Goal: Task Accomplishment & Management: Use online tool/utility

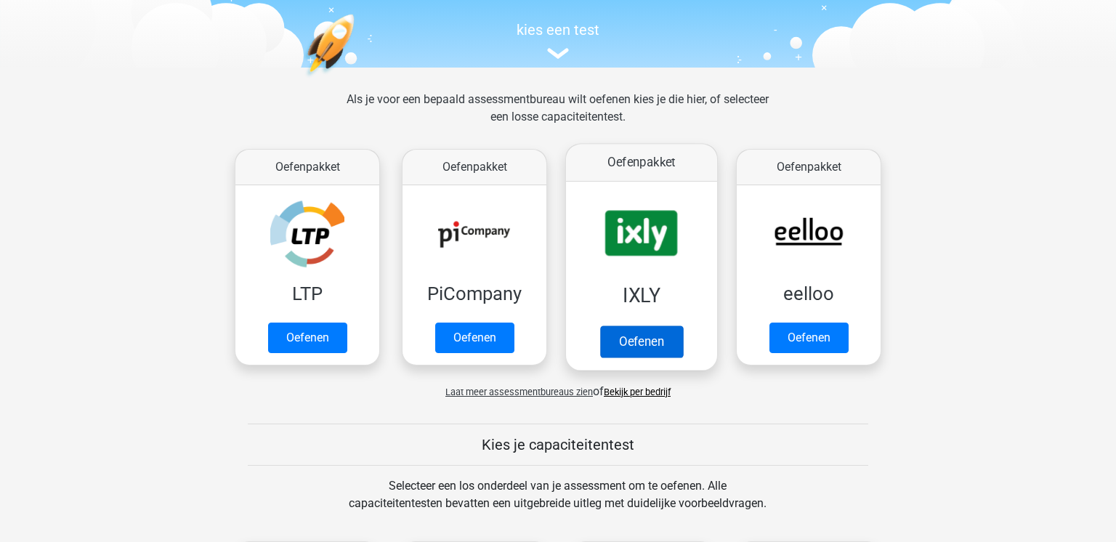
scroll to position [129, 0]
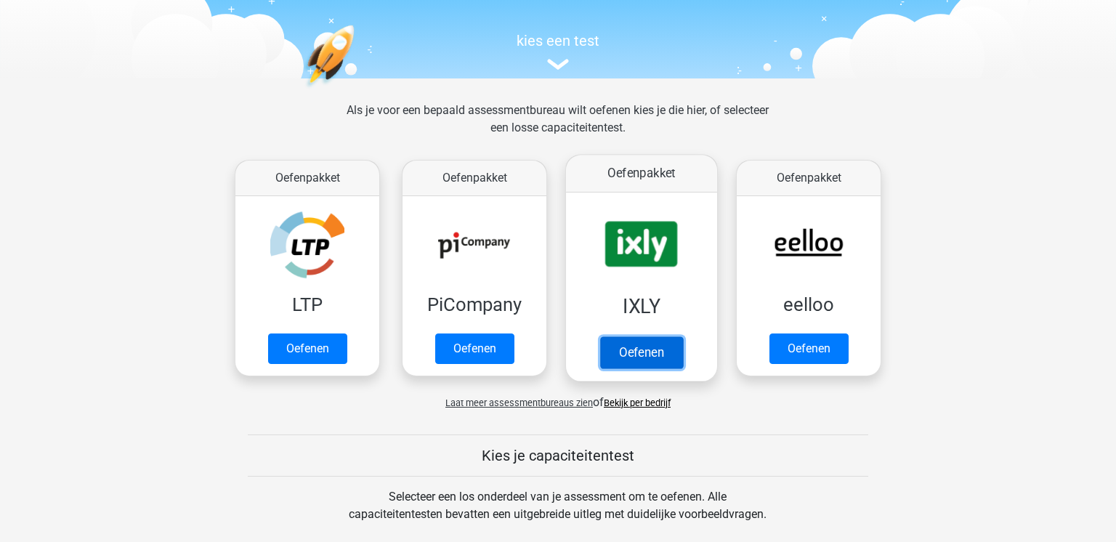
click at [639, 353] on link "Oefenen" at bounding box center [641, 352] width 83 height 32
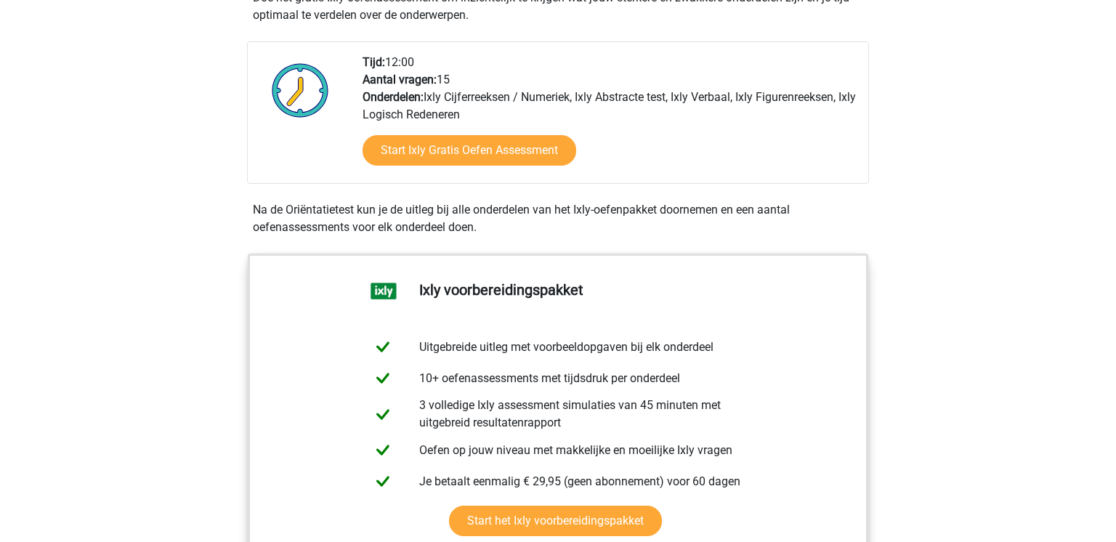
scroll to position [351, 0]
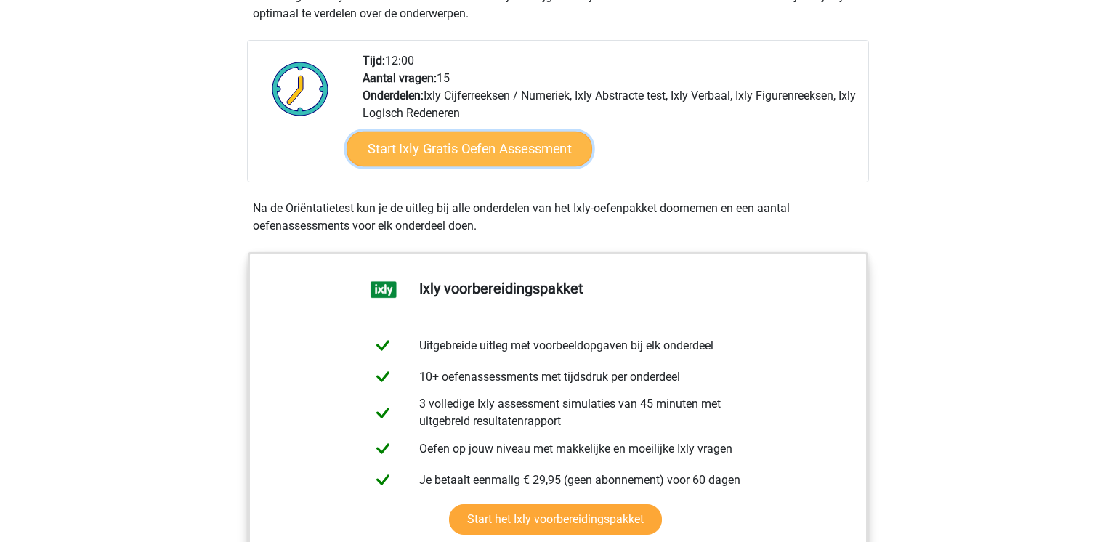
click at [475, 145] on link "Start Ixly Gratis Oefen Assessment" at bounding box center [470, 148] width 246 height 35
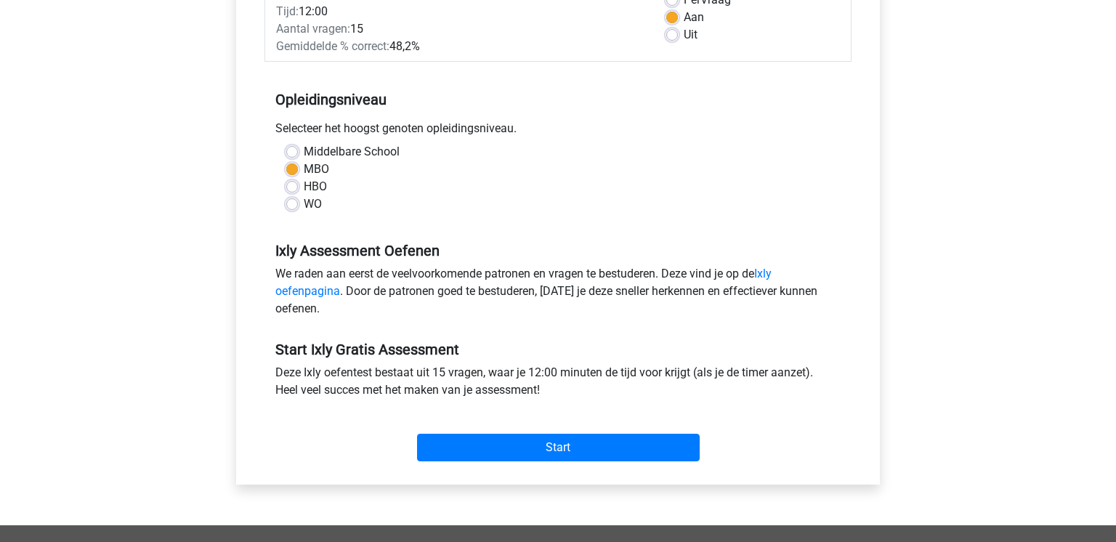
scroll to position [254, 0]
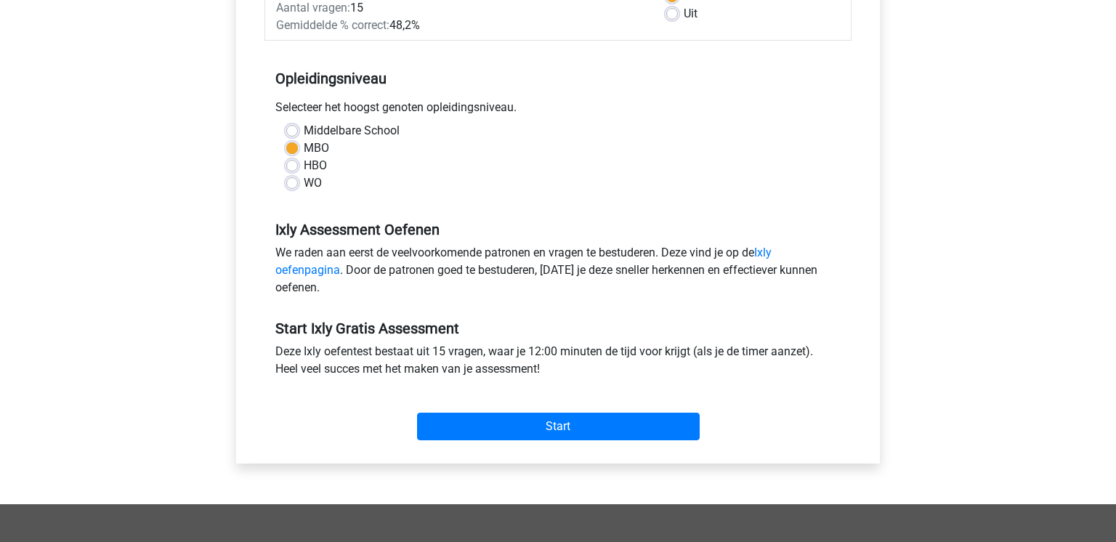
click at [304, 128] on label "Middelbare School" at bounding box center [352, 130] width 96 height 17
click at [296, 128] on input "Middelbare School" at bounding box center [292, 129] width 12 height 15
radio input "true"
click at [304, 149] on label "MBO" at bounding box center [316, 147] width 25 height 17
click at [296, 149] on input "MBO" at bounding box center [292, 146] width 12 height 15
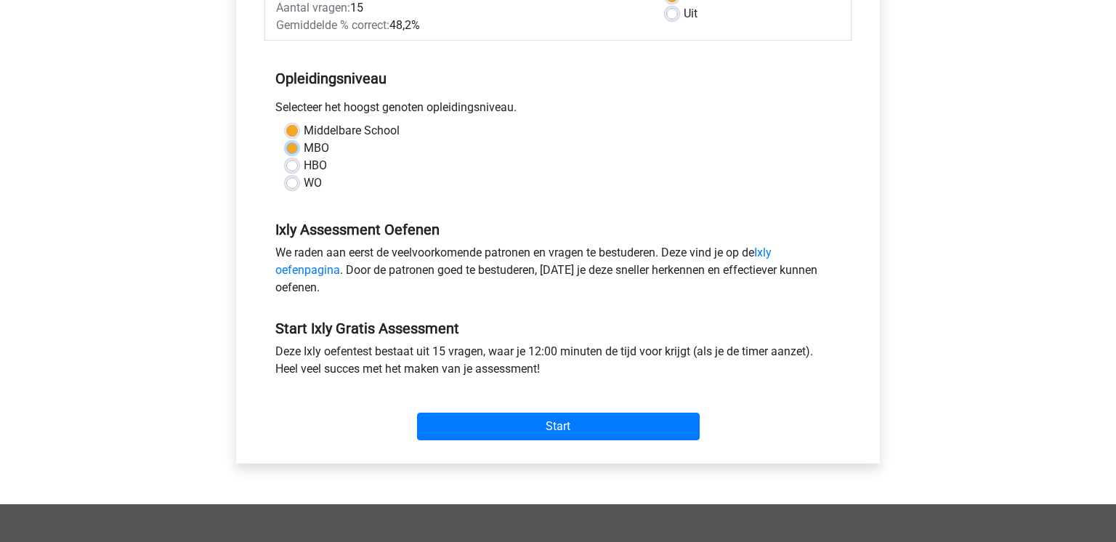
radio input "true"
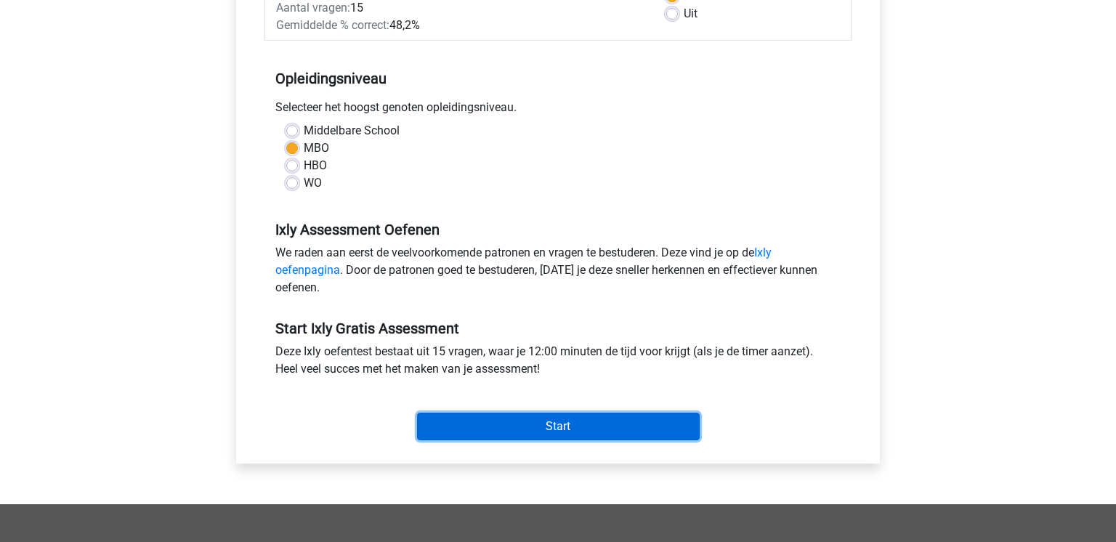
click at [589, 432] on input "Start" at bounding box center [558, 427] width 283 height 28
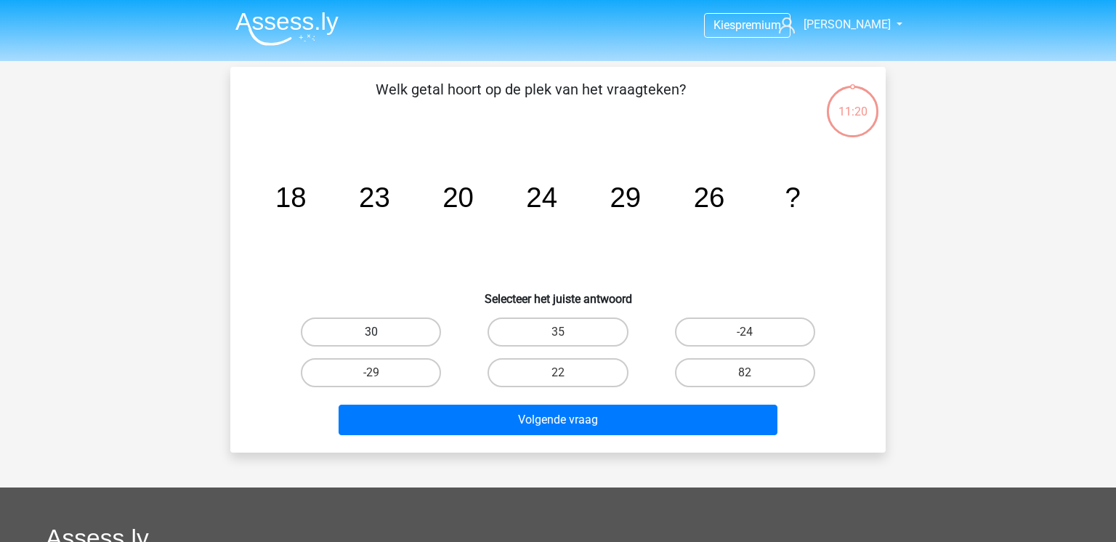
click at [397, 317] on label "30" at bounding box center [371, 331] width 140 height 29
click at [381, 332] on input "30" at bounding box center [375, 336] width 9 height 9
radio input "true"
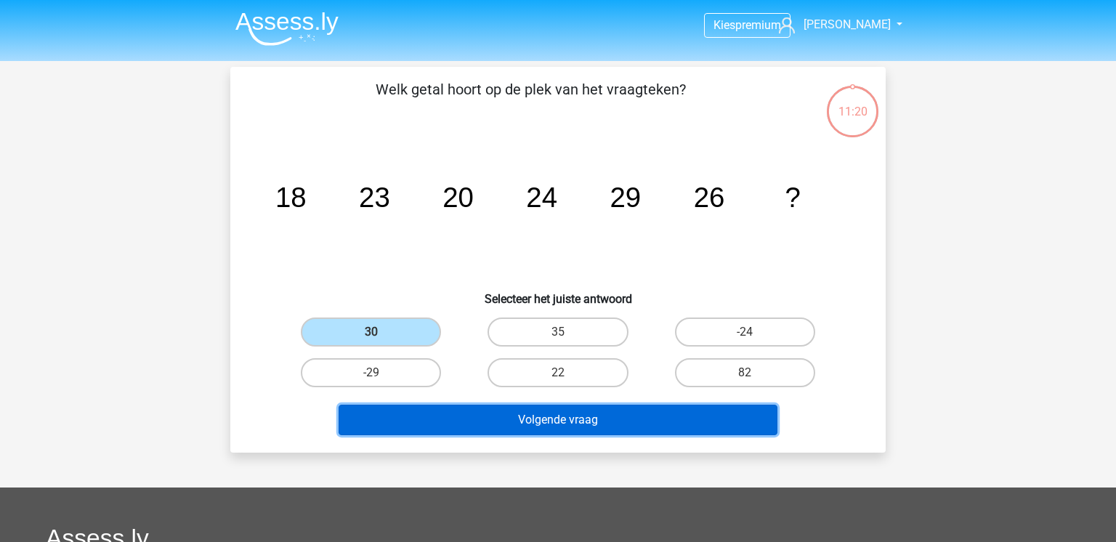
click at [514, 429] on button "Volgende vraag" at bounding box center [558, 420] width 439 height 31
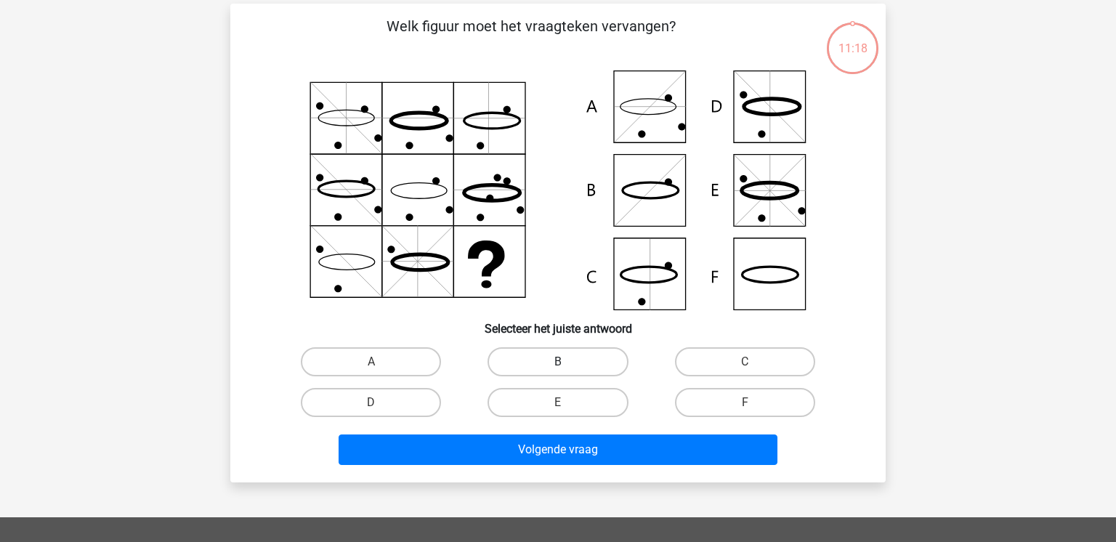
scroll to position [67, 0]
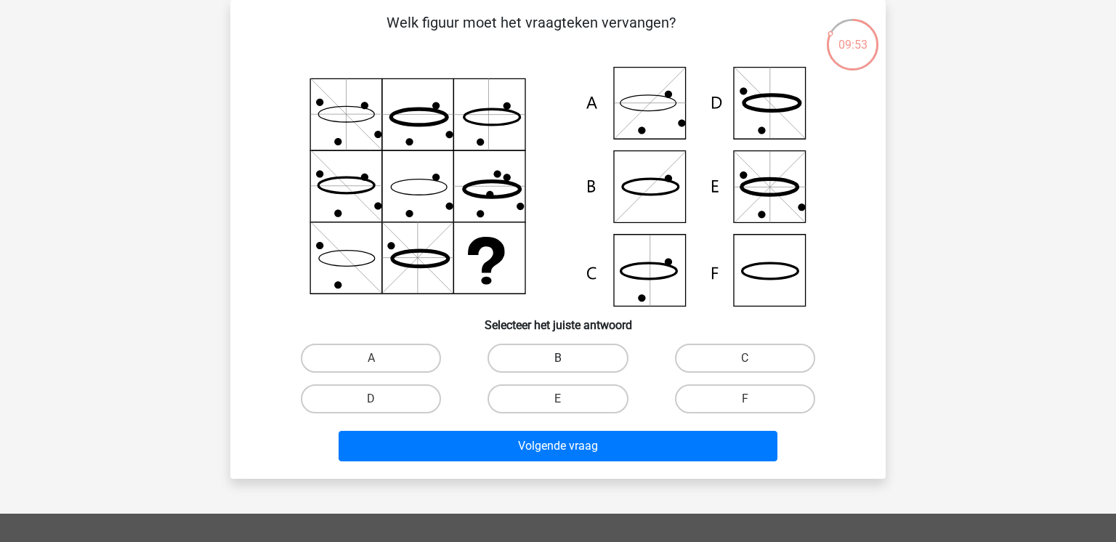
click at [535, 365] on label "B" at bounding box center [557, 358] width 140 height 29
click at [558, 365] on input "B" at bounding box center [562, 362] width 9 height 9
radio input "true"
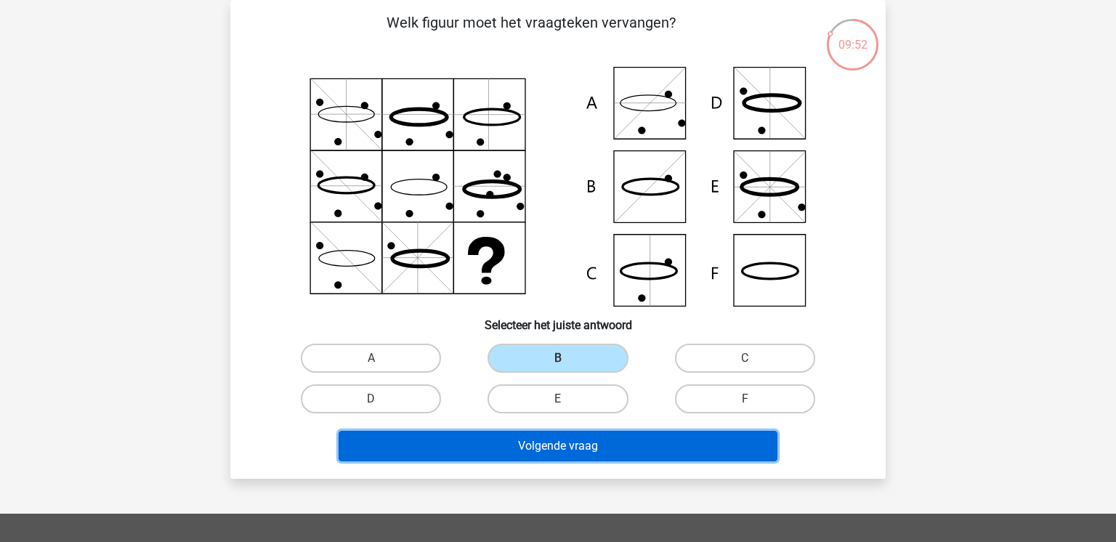
click at [553, 460] on button "Volgende vraag" at bounding box center [558, 446] width 439 height 31
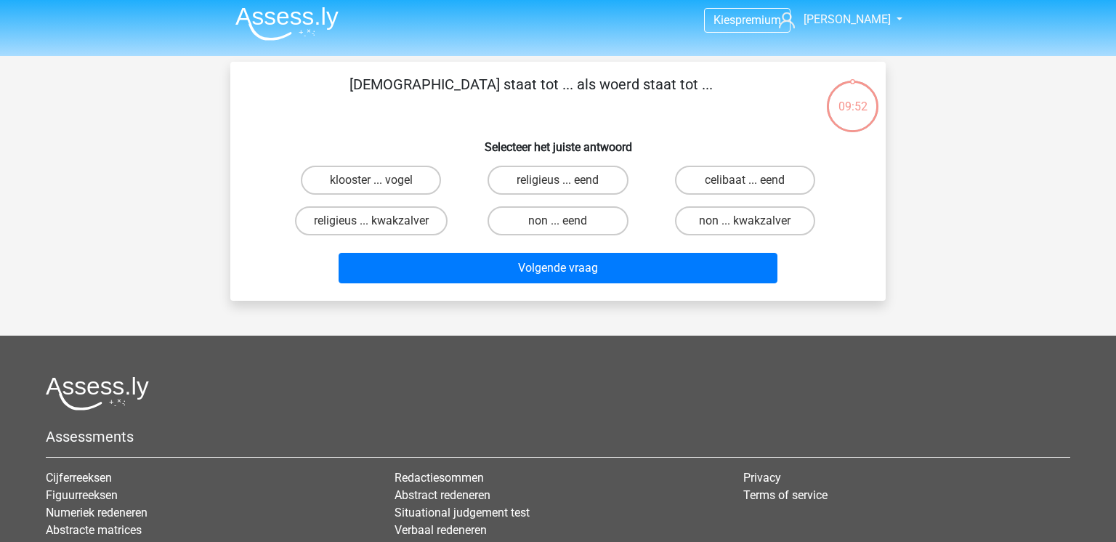
scroll to position [0, 0]
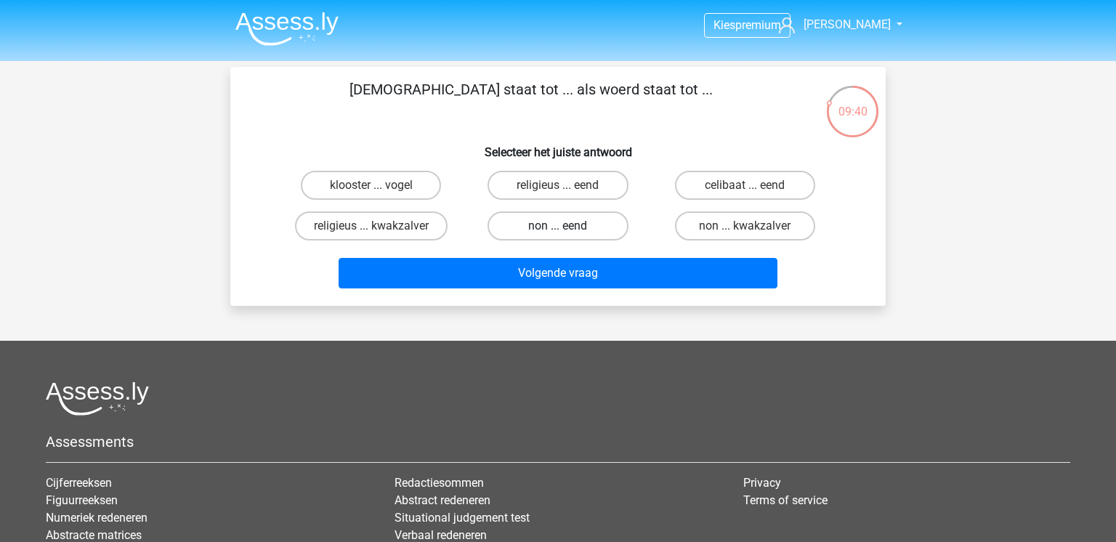
click at [600, 224] on label "non ... eend" at bounding box center [557, 225] width 140 height 29
click at [567, 226] on input "non ... eend" at bounding box center [562, 230] width 9 height 9
radio input "true"
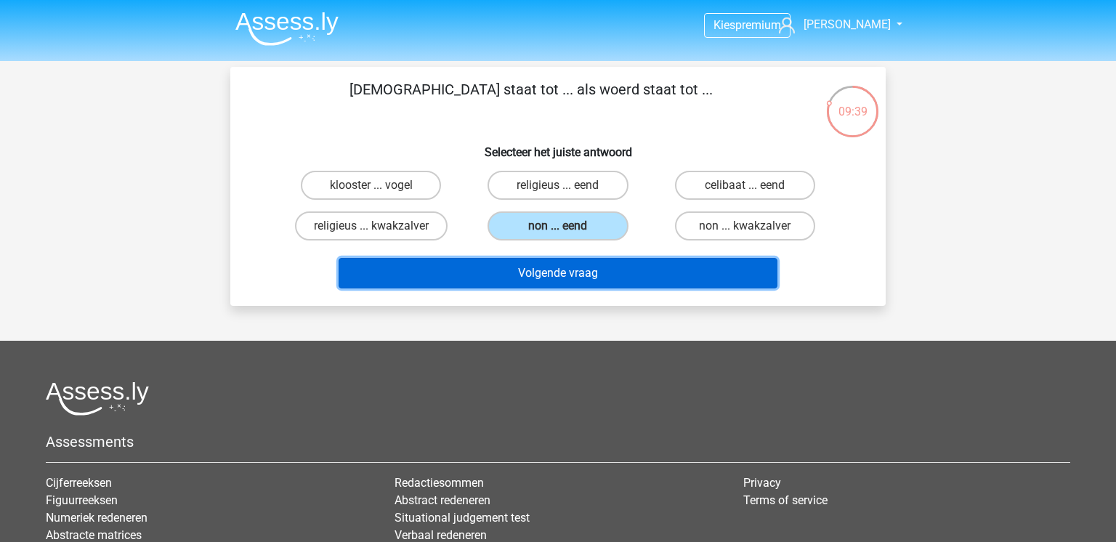
click at [609, 271] on button "Volgende vraag" at bounding box center [558, 273] width 439 height 31
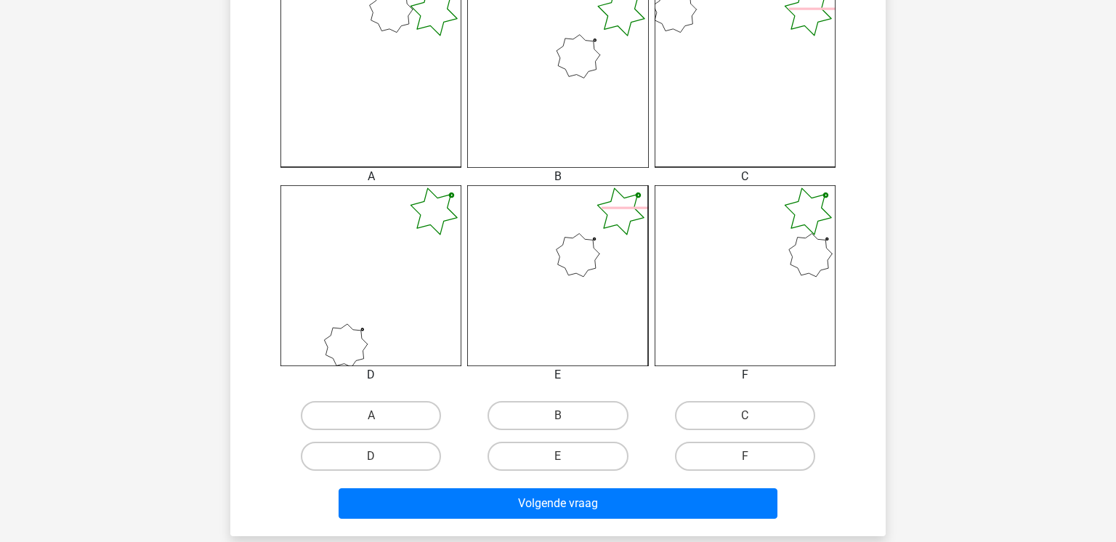
scroll to position [561, 0]
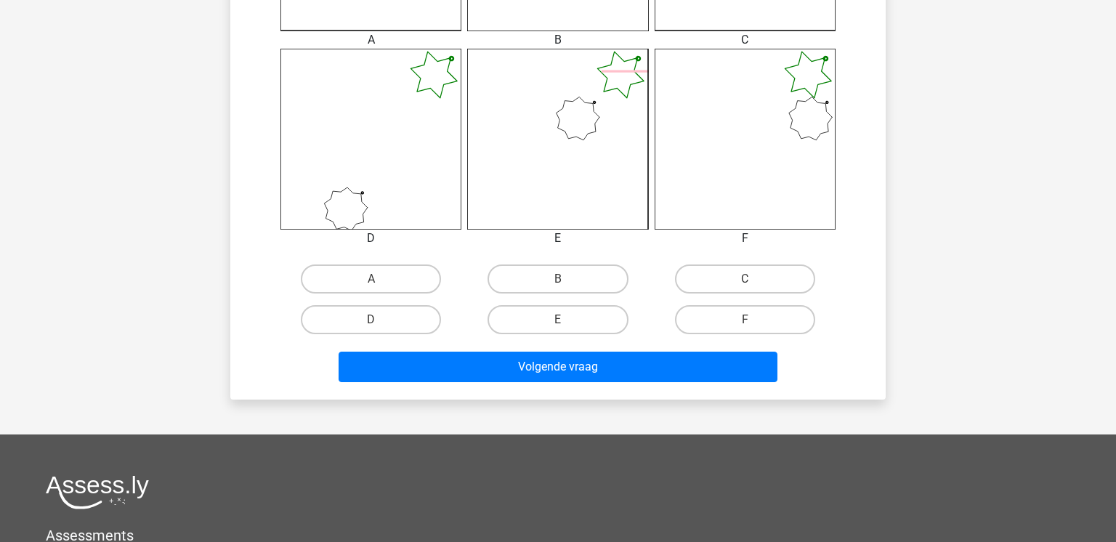
click at [563, 283] on input "B" at bounding box center [562, 283] width 9 height 9
radio input "true"
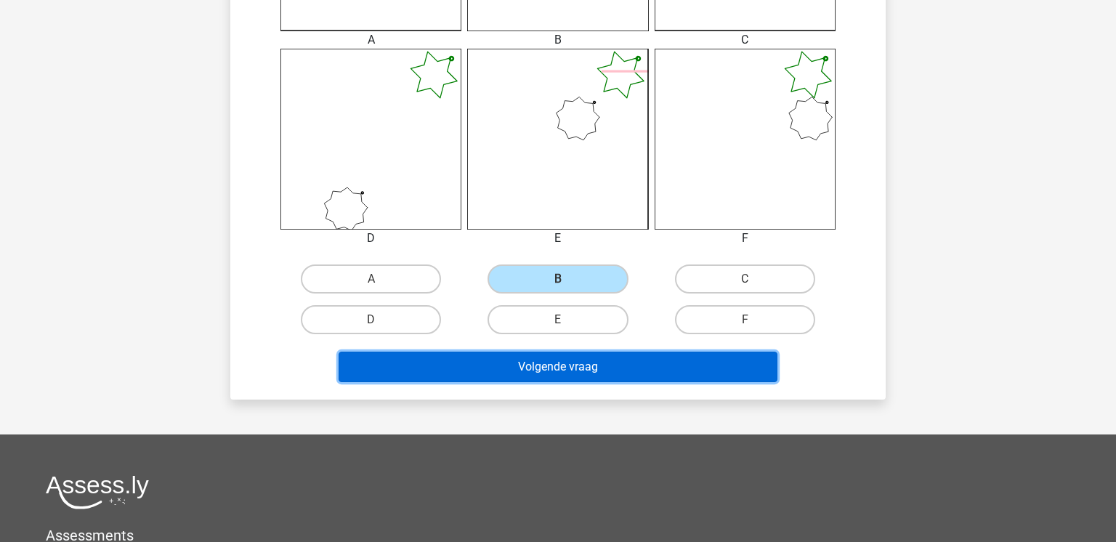
click at [591, 367] on button "Volgende vraag" at bounding box center [558, 367] width 439 height 31
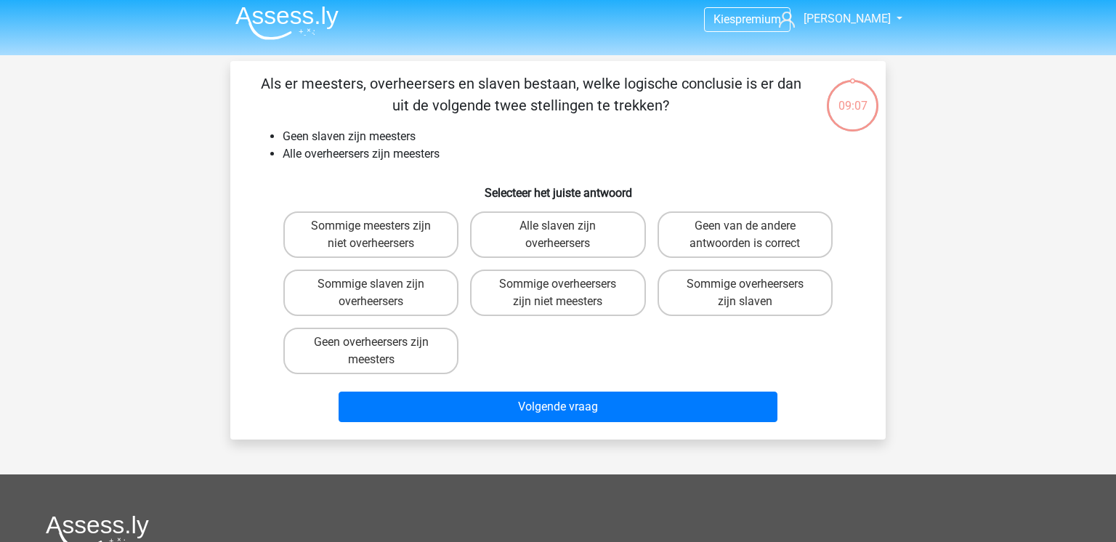
scroll to position [0, 0]
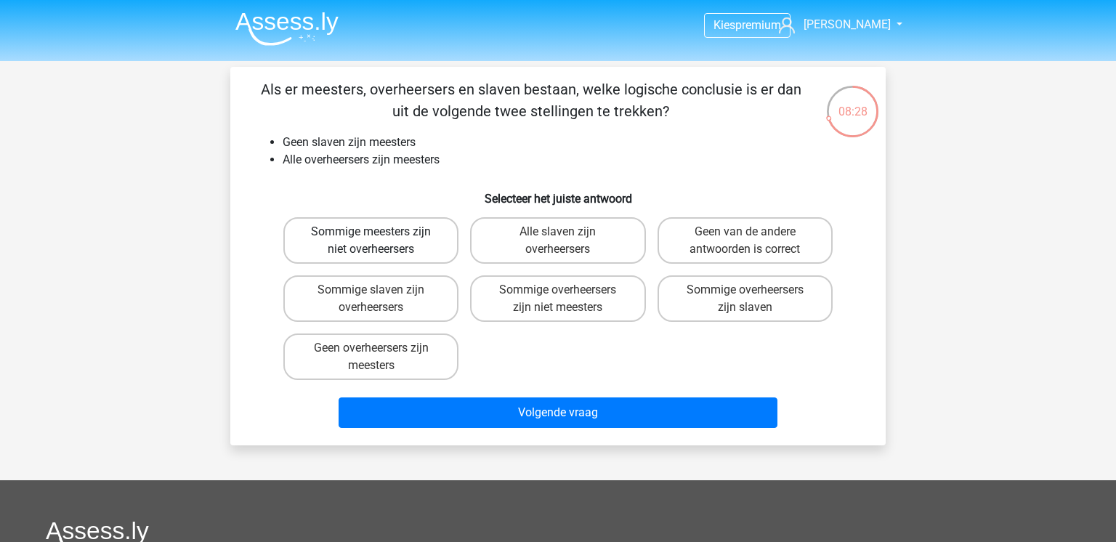
click at [408, 240] on label "Sommige meesters zijn niet overheersers" at bounding box center [370, 240] width 175 height 46
click at [381, 240] on input "Sommige meesters zijn niet overheersers" at bounding box center [375, 236] width 9 height 9
radio input "true"
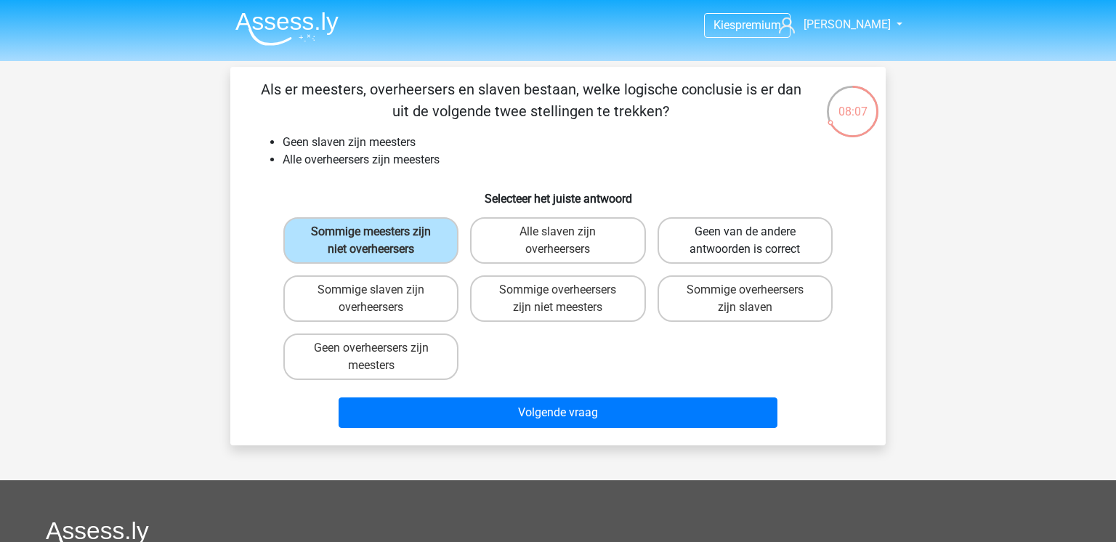
click at [717, 242] on label "Geen van de andere antwoorden is correct" at bounding box center [744, 240] width 175 height 46
click at [745, 241] on input "Geen van de andere antwoorden is correct" at bounding box center [749, 236] width 9 height 9
radio input "true"
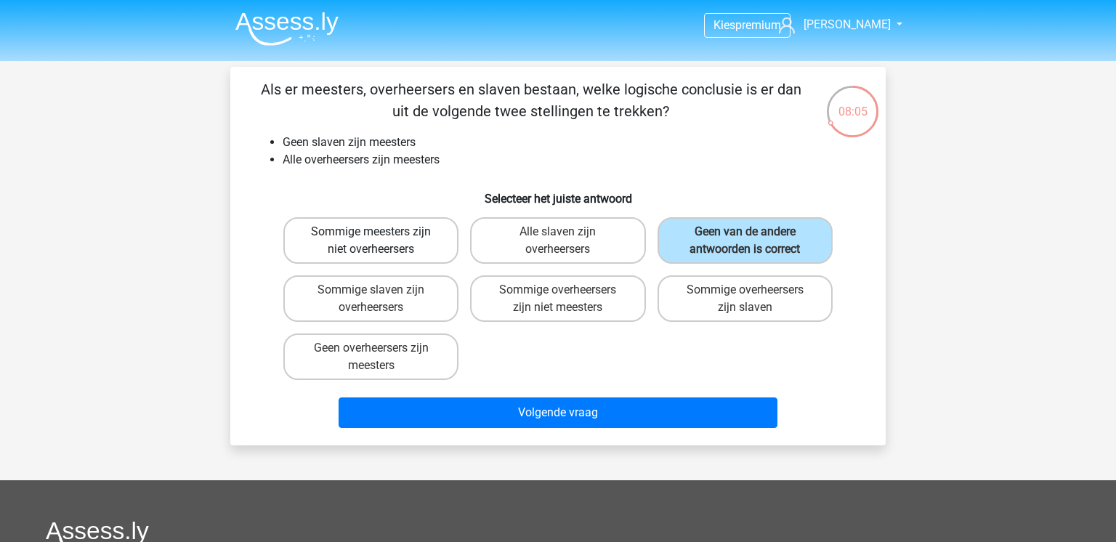
click at [399, 249] on label "Sommige meesters zijn niet overheersers" at bounding box center [370, 240] width 175 height 46
click at [381, 241] on input "Sommige meesters zijn niet overheersers" at bounding box center [375, 236] width 9 height 9
radio input "true"
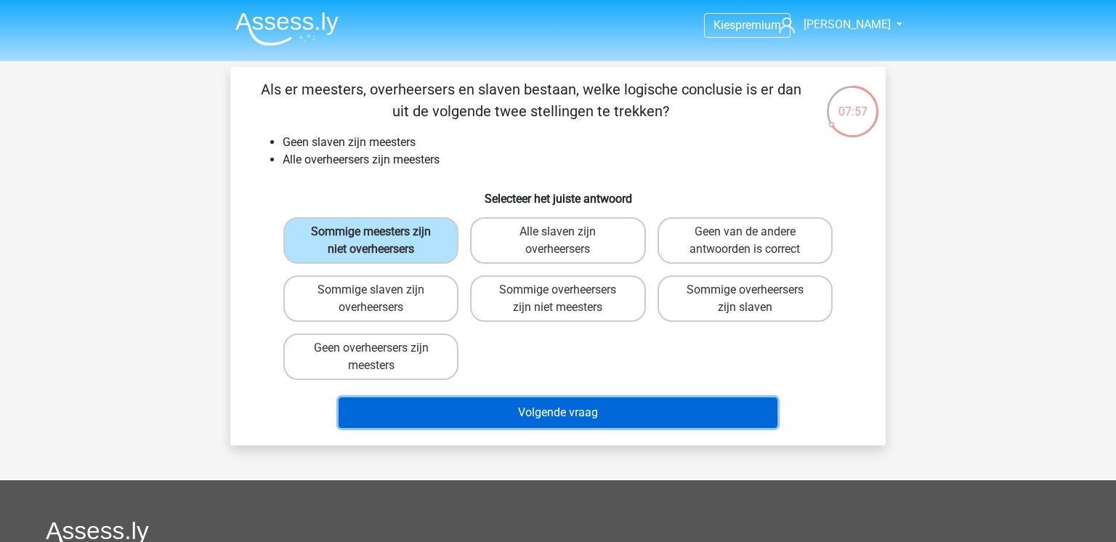
click at [516, 421] on button "Volgende vraag" at bounding box center [558, 412] width 439 height 31
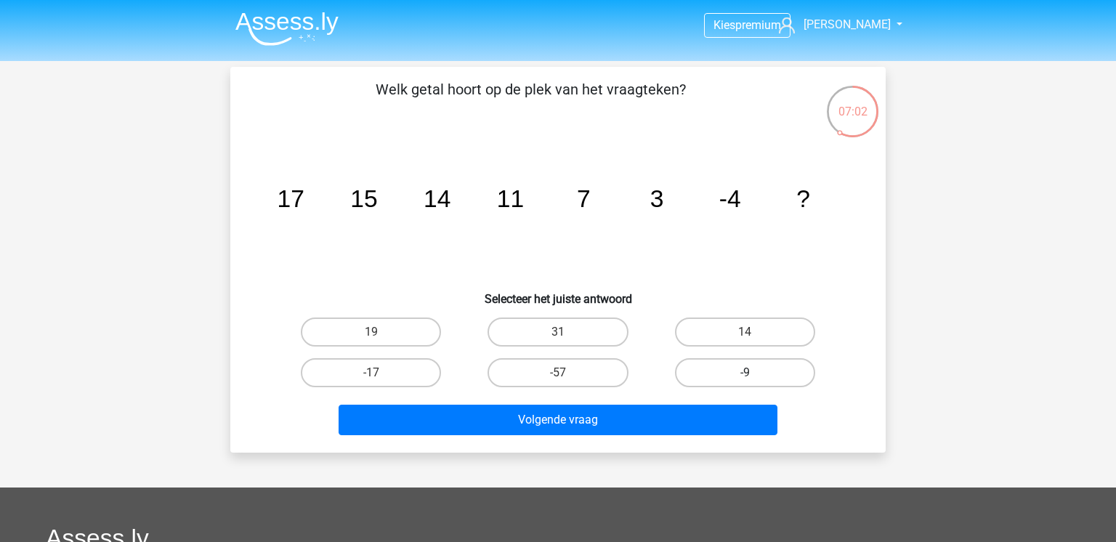
click at [710, 379] on label "-9" at bounding box center [745, 372] width 140 height 29
click at [745, 379] on input "-9" at bounding box center [749, 377] width 9 height 9
radio input "true"
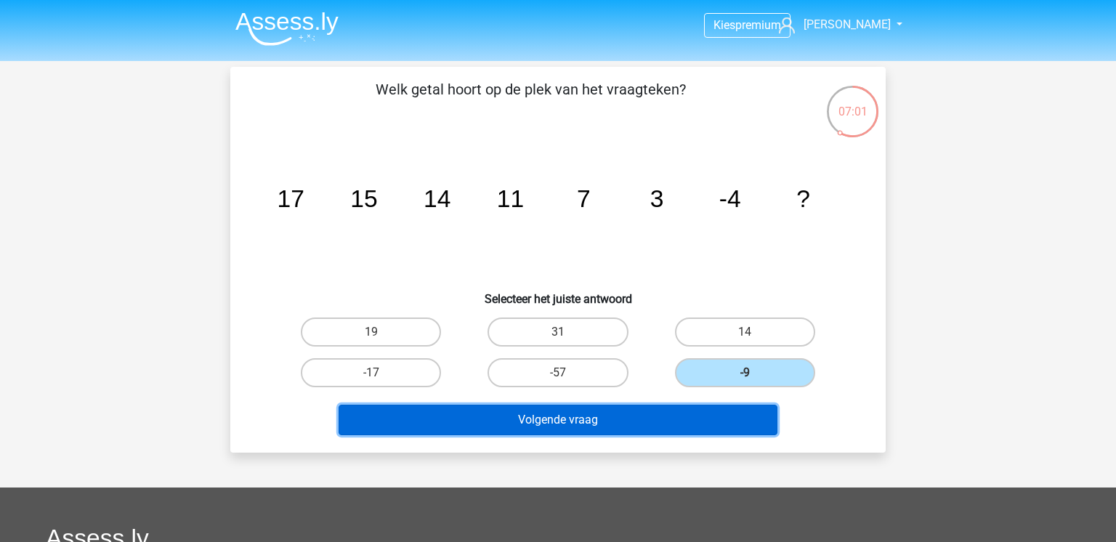
click at [610, 417] on button "Volgende vraag" at bounding box center [558, 420] width 439 height 31
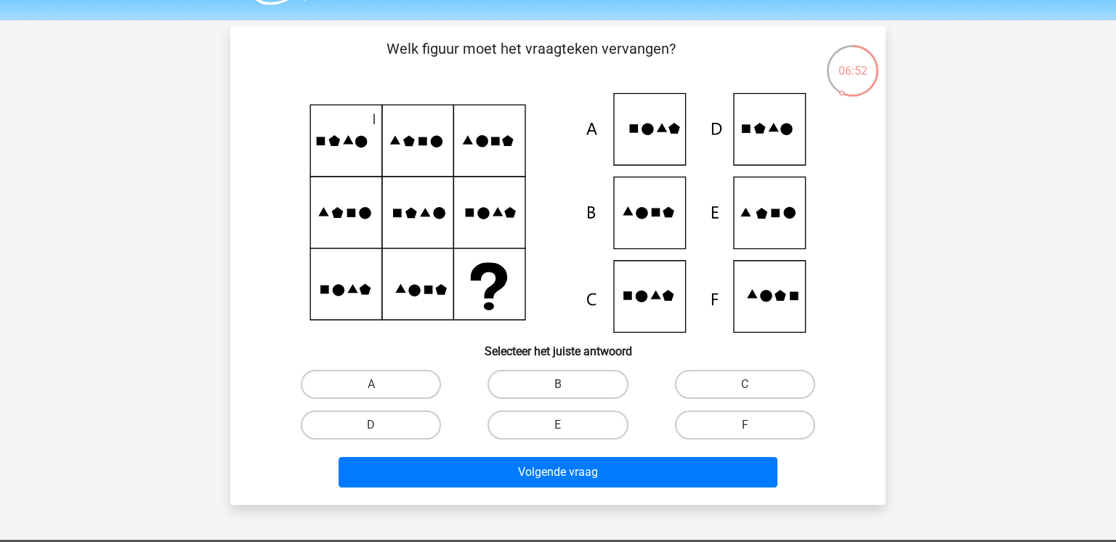
scroll to position [43, 0]
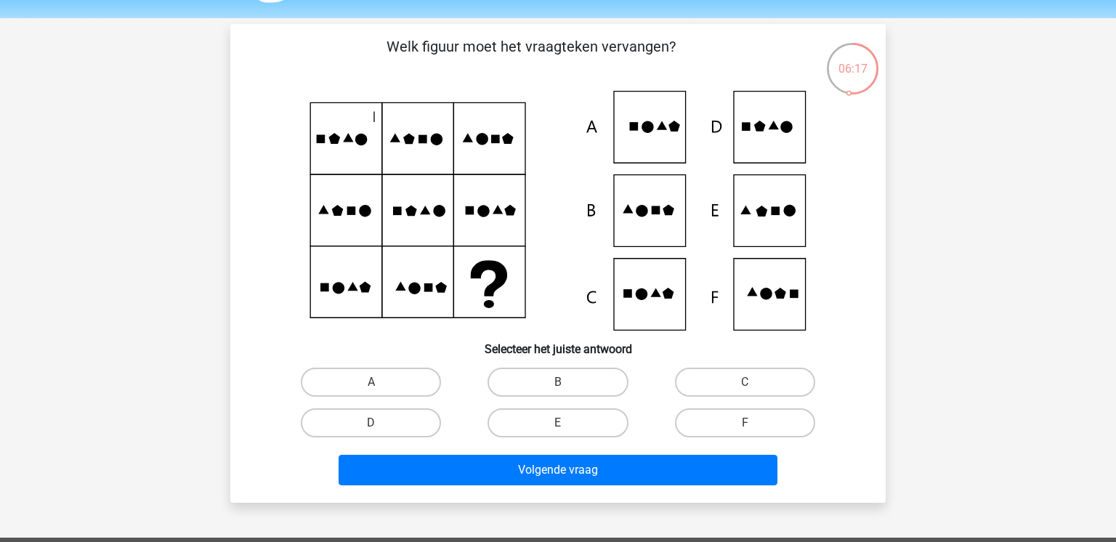
click at [777, 215] on icon at bounding box center [558, 211] width 586 height 240
click at [588, 431] on label "E" at bounding box center [557, 422] width 140 height 29
click at [567, 431] on input "E" at bounding box center [562, 427] width 9 height 9
radio input "true"
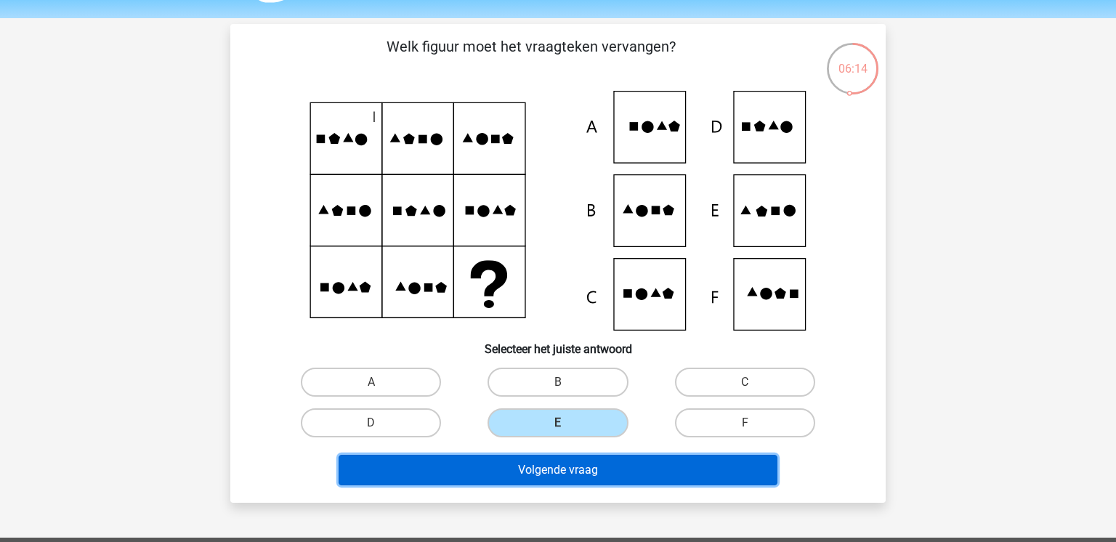
click at [664, 477] on button "Volgende vraag" at bounding box center [558, 470] width 439 height 31
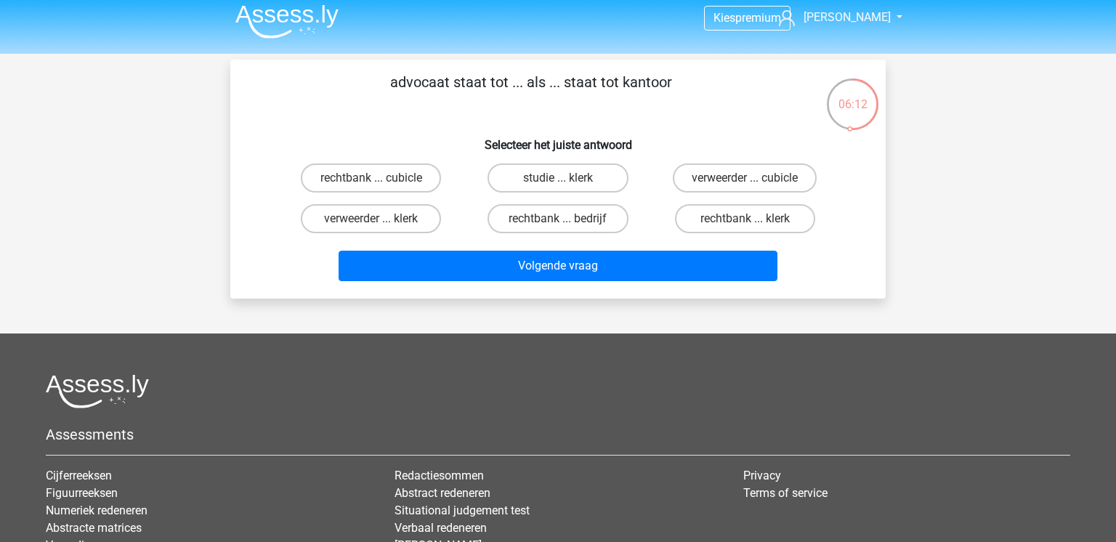
scroll to position [0, 0]
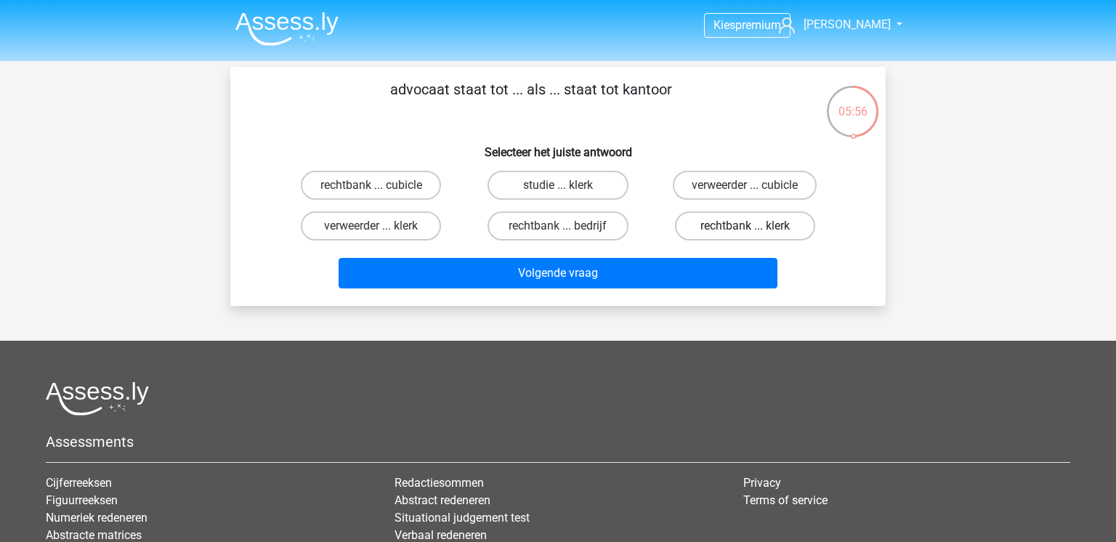
click at [694, 225] on label "rechtbank ... klerk" at bounding box center [745, 225] width 140 height 29
click at [745, 226] on input "rechtbank ... klerk" at bounding box center [749, 230] width 9 height 9
radio input "true"
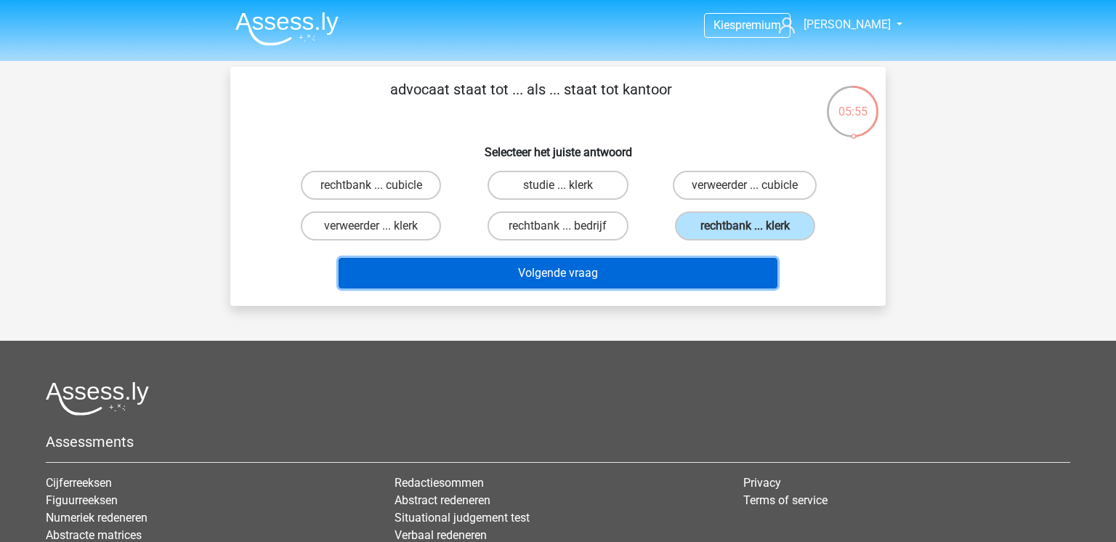
click at [654, 272] on button "Volgende vraag" at bounding box center [558, 273] width 439 height 31
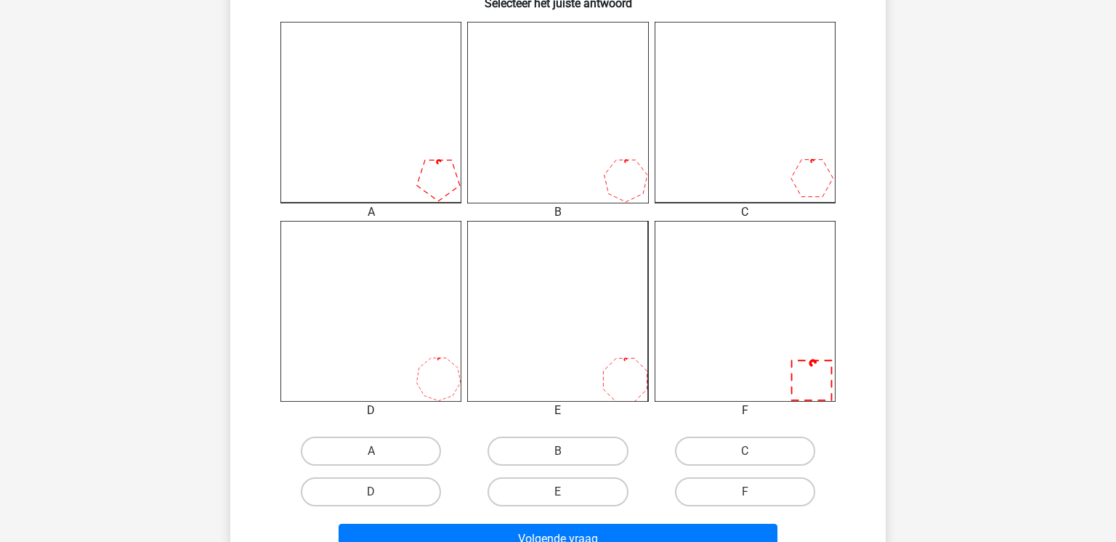
scroll to position [391, 0]
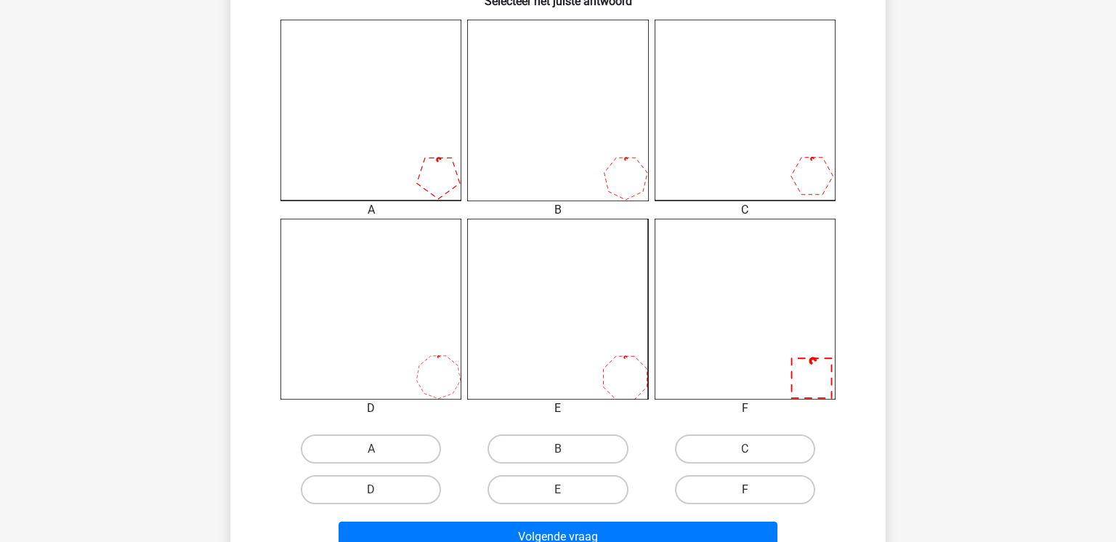
click at [762, 487] on label "F" at bounding box center [745, 489] width 140 height 29
click at [754, 490] on input "F" at bounding box center [749, 494] width 9 height 9
radio input "true"
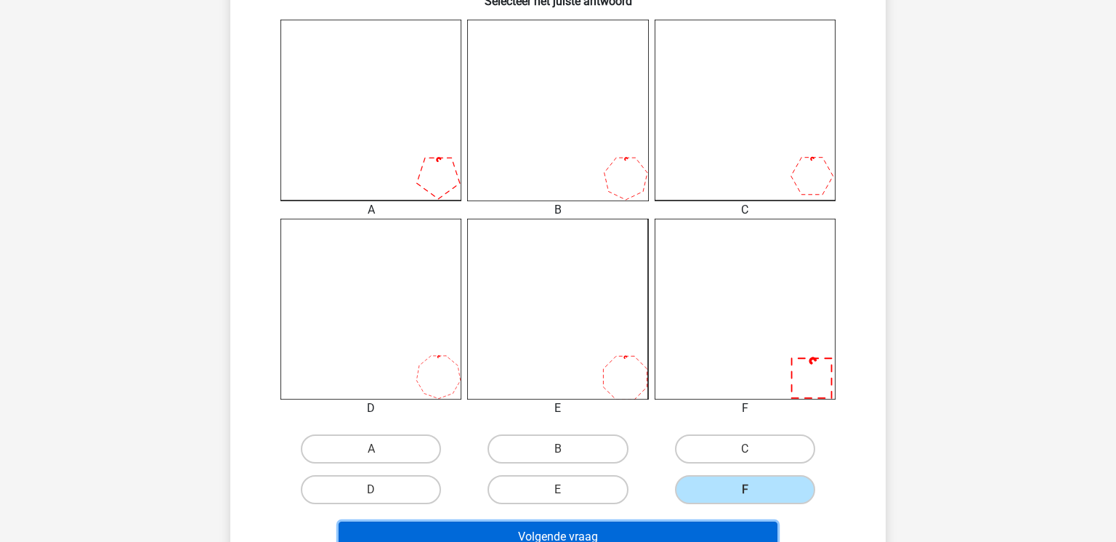
click at [742, 529] on button "Volgende vraag" at bounding box center [558, 537] width 439 height 31
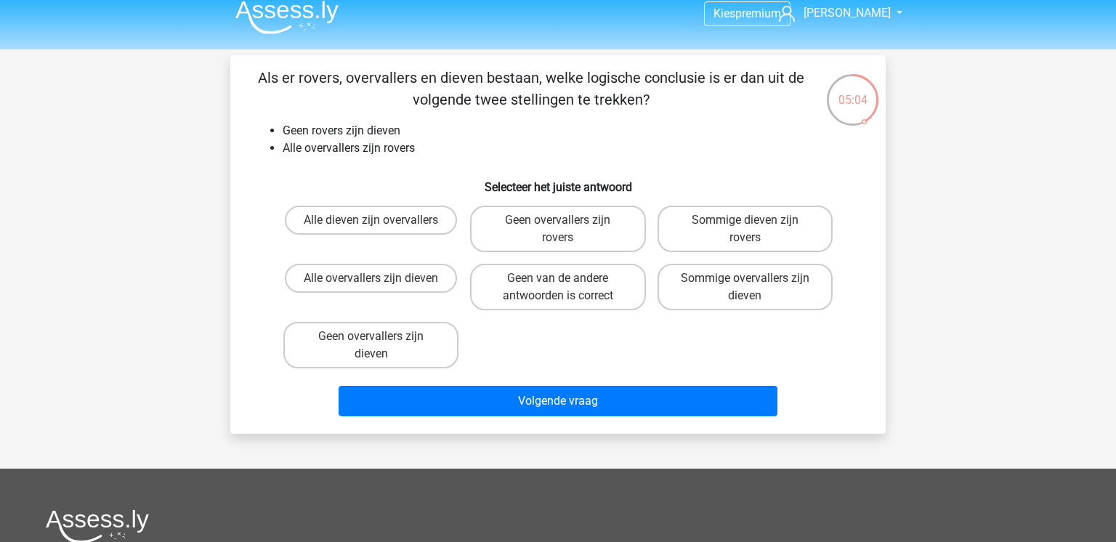
scroll to position [3, 0]
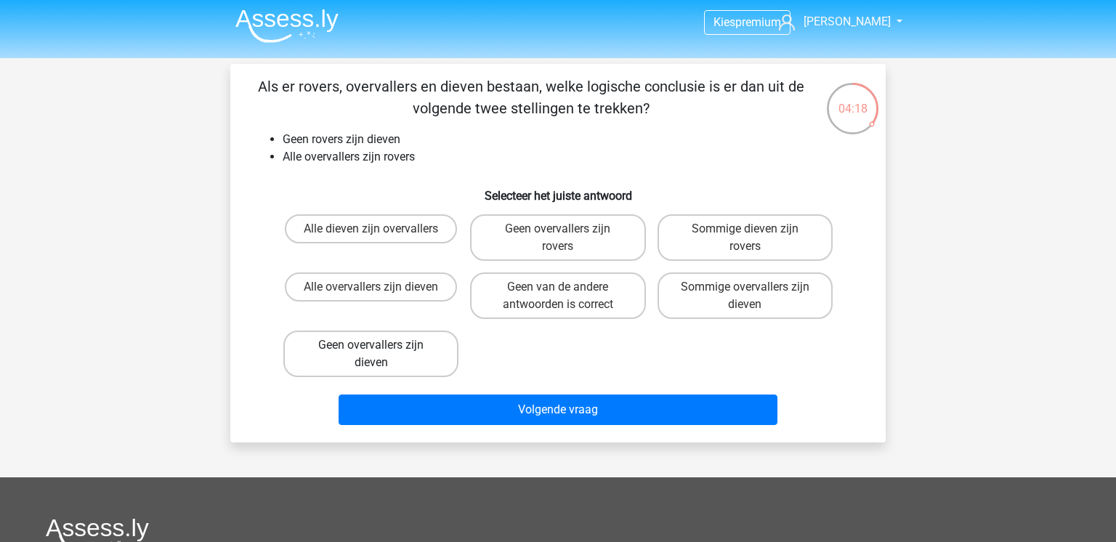
click at [442, 366] on label "Geen overvallers zijn dieven" at bounding box center [370, 354] width 175 height 46
click at [381, 354] on input "Geen overvallers zijn dieven" at bounding box center [375, 349] width 9 height 9
radio input "true"
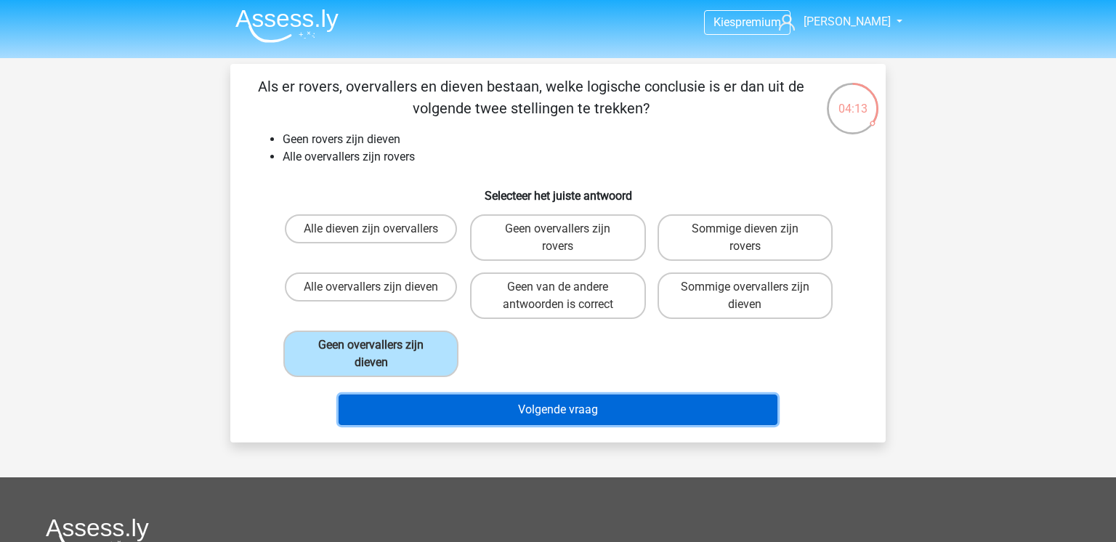
click at [527, 406] on button "Volgende vraag" at bounding box center [558, 409] width 439 height 31
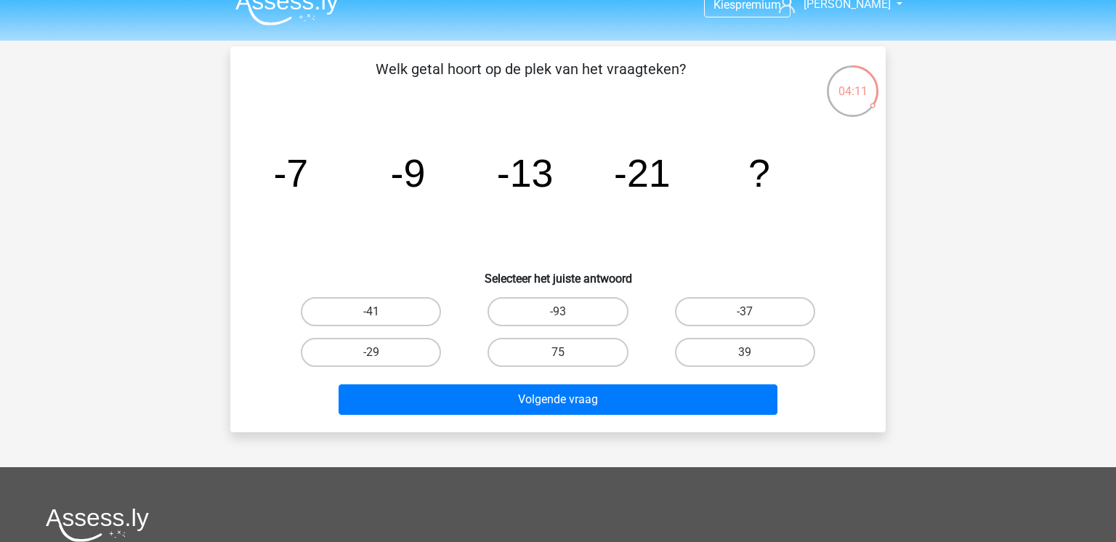
scroll to position [17, 0]
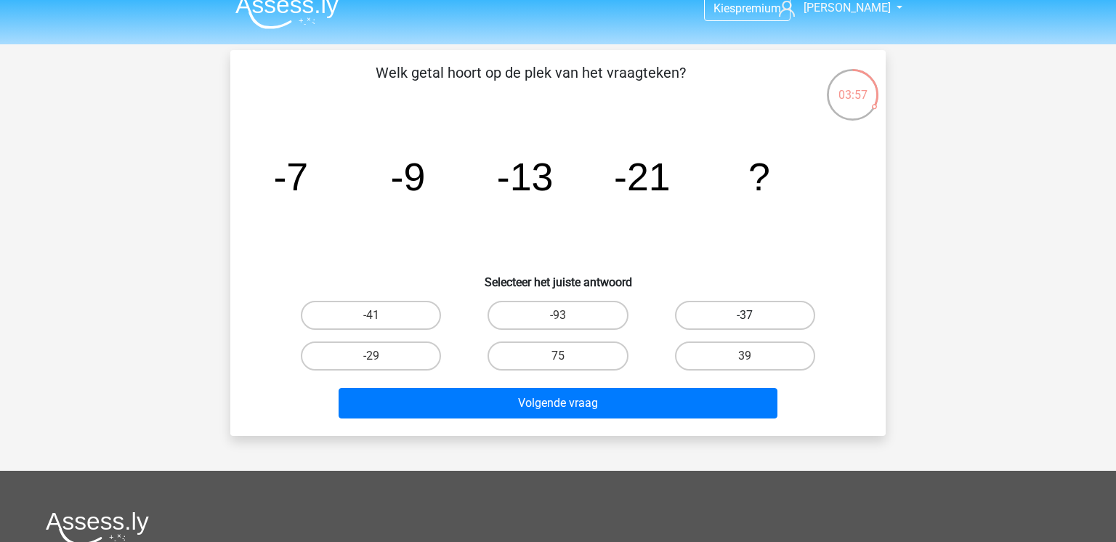
click at [742, 328] on label "-37" at bounding box center [745, 315] width 140 height 29
click at [745, 325] on input "-37" at bounding box center [749, 319] width 9 height 9
radio input "true"
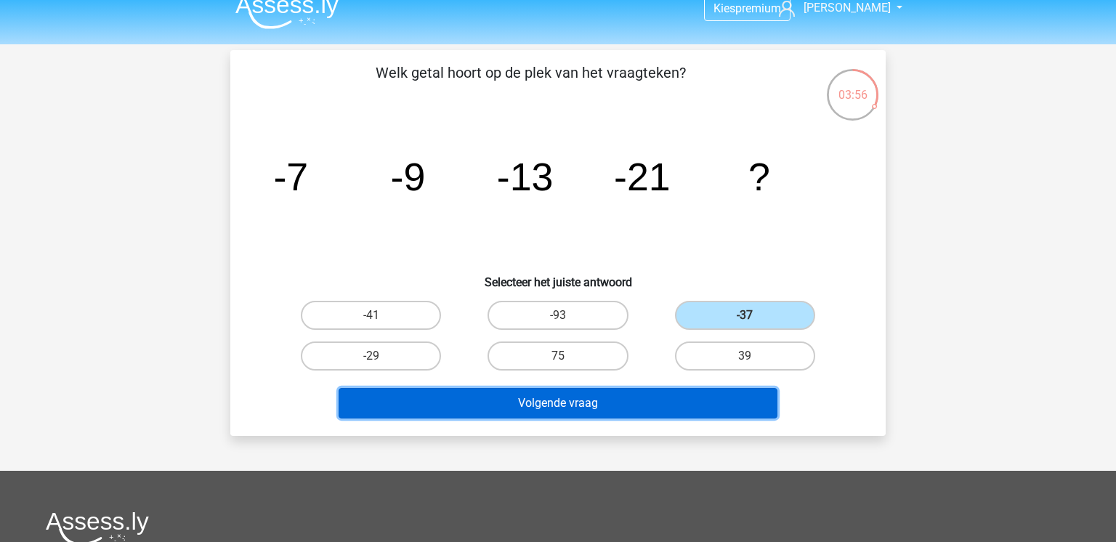
click at [650, 405] on button "Volgende vraag" at bounding box center [558, 403] width 439 height 31
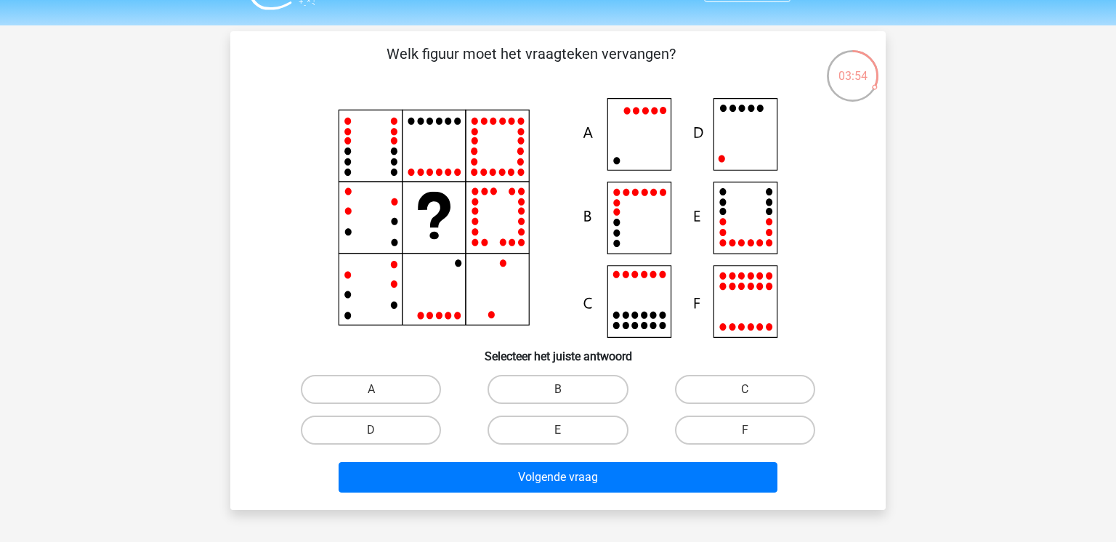
scroll to position [23, 0]
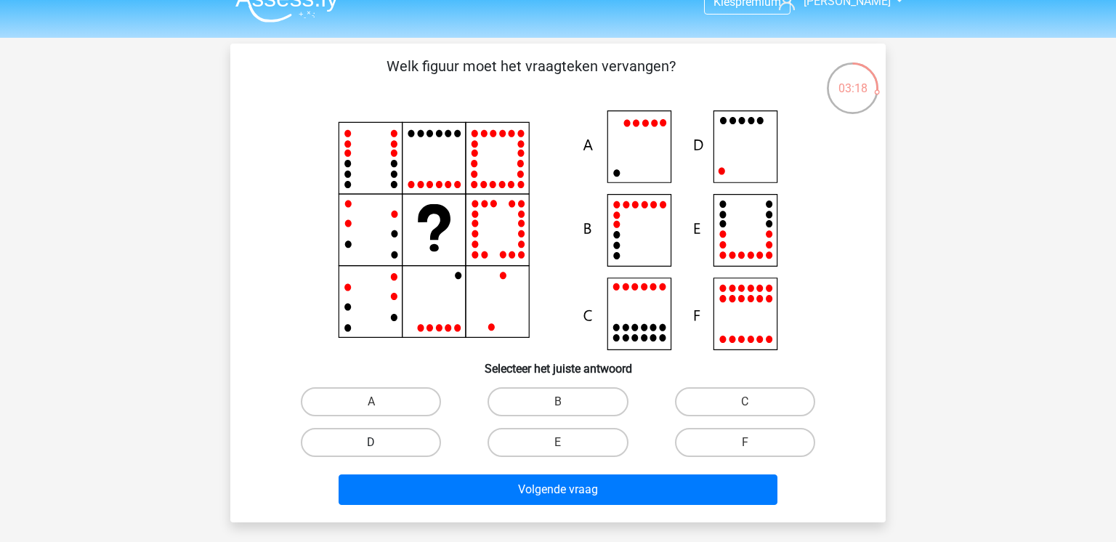
click at [412, 443] on label "D" at bounding box center [371, 442] width 140 height 29
click at [381, 443] on input "D" at bounding box center [375, 446] width 9 height 9
radio input "true"
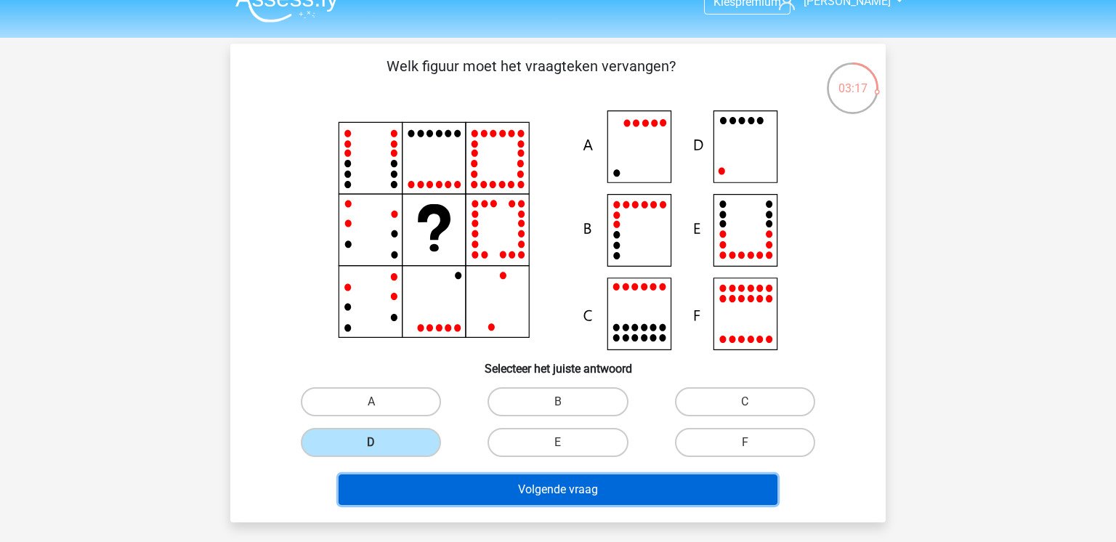
click at [498, 487] on button "Volgende vraag" at bounding box center [558, 489] width 439 height 31
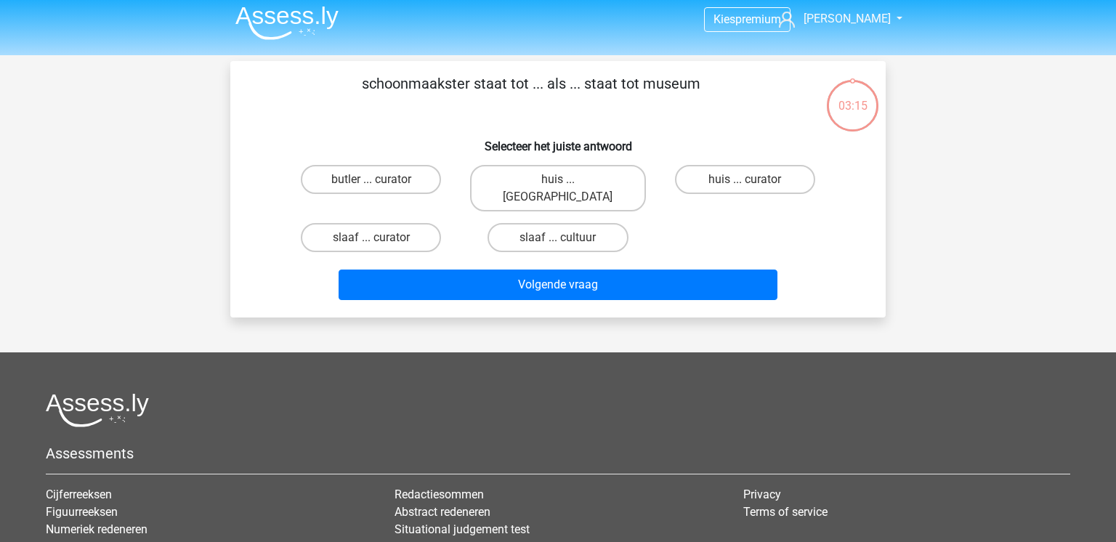
scroll to position [0, 0]
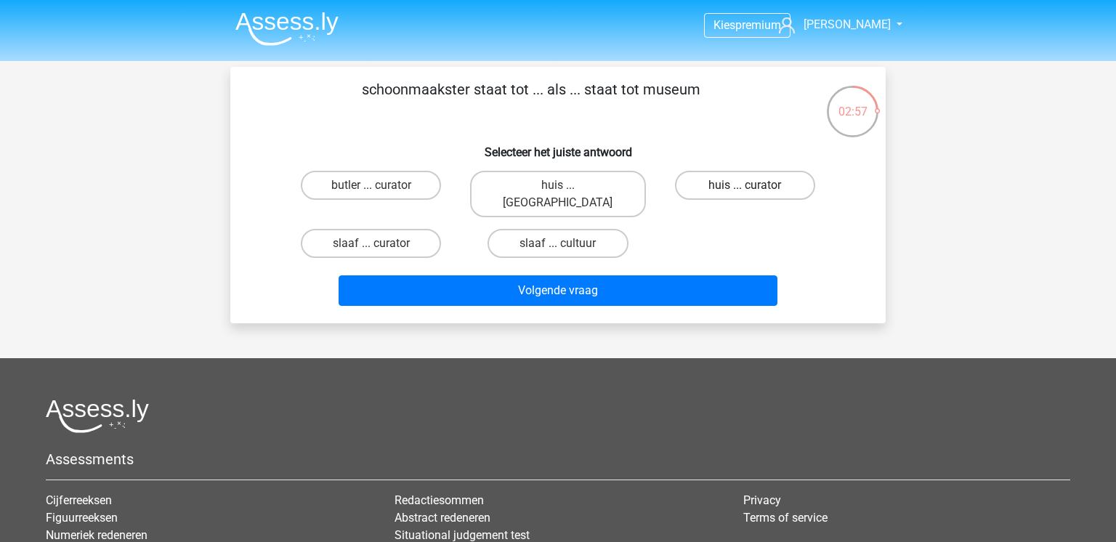
click at [727, 192] on label "huis ... curator" at bounding box center [745, 185] width 140 height 29
click at [745, 192] on input "huis ... curator" at bounding box center [749, 189] width 9 height 9
radio input "true"
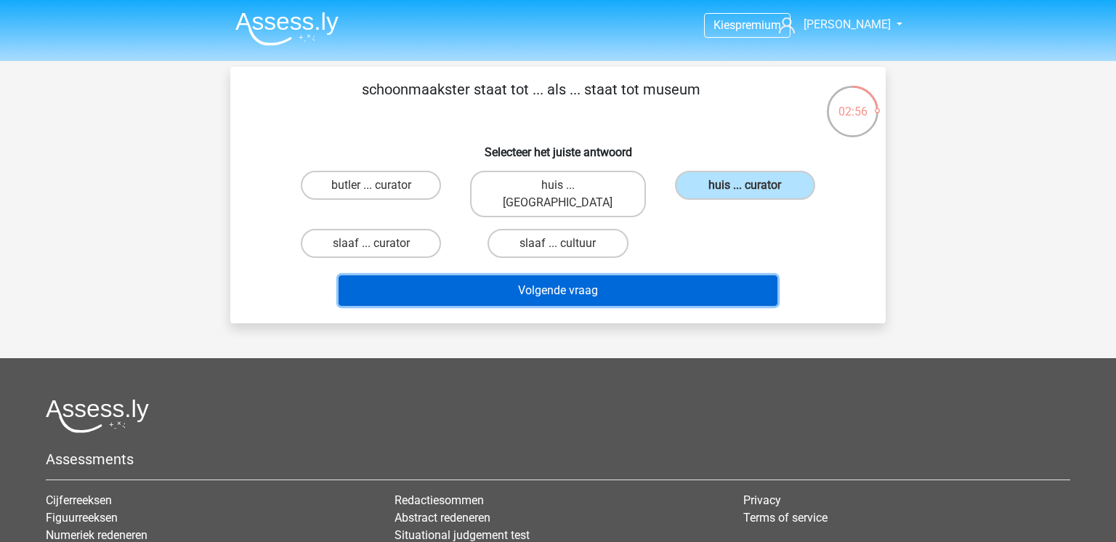
click at [657, 275] on button "Volgende vraag" at bounding box center [558, 290] width 439 height 31
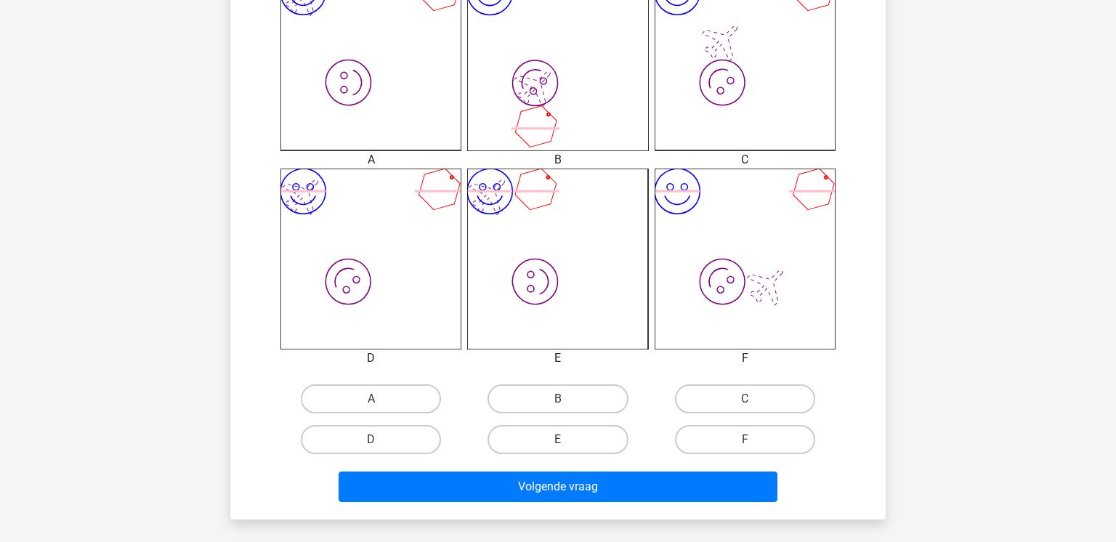
scroll to position [446, 0]
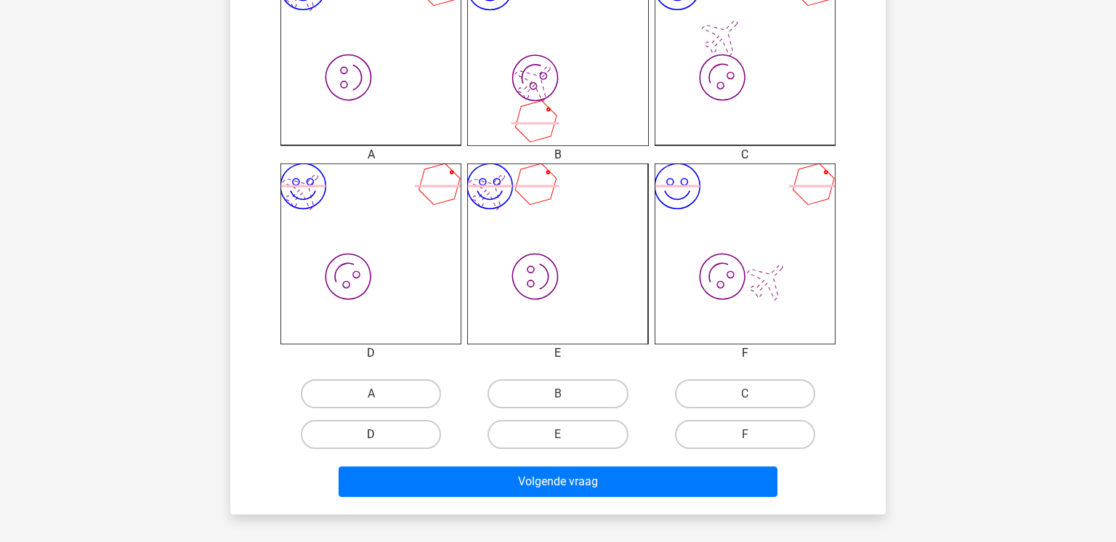
click at [418, 435] on label "D" at bounding box center [371, 434] width 140 height 29
click at [381, 435] on input "D" at bounding box center [375, 438] width 9 height 9
radio input "true"
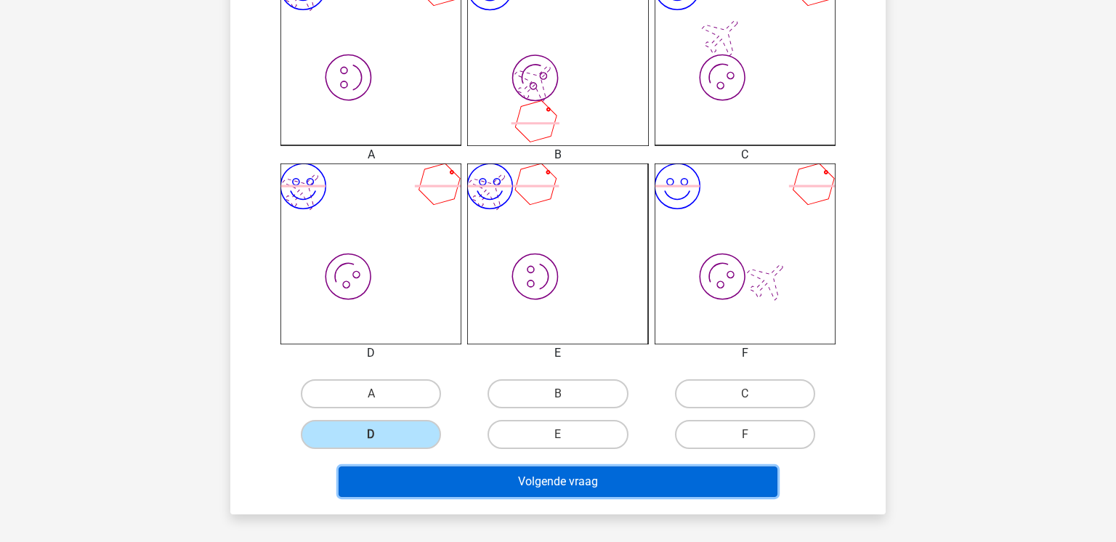
click at [493, 480] on button "Volgende vraag" at bounding box center [558, 481] width 439 height 31
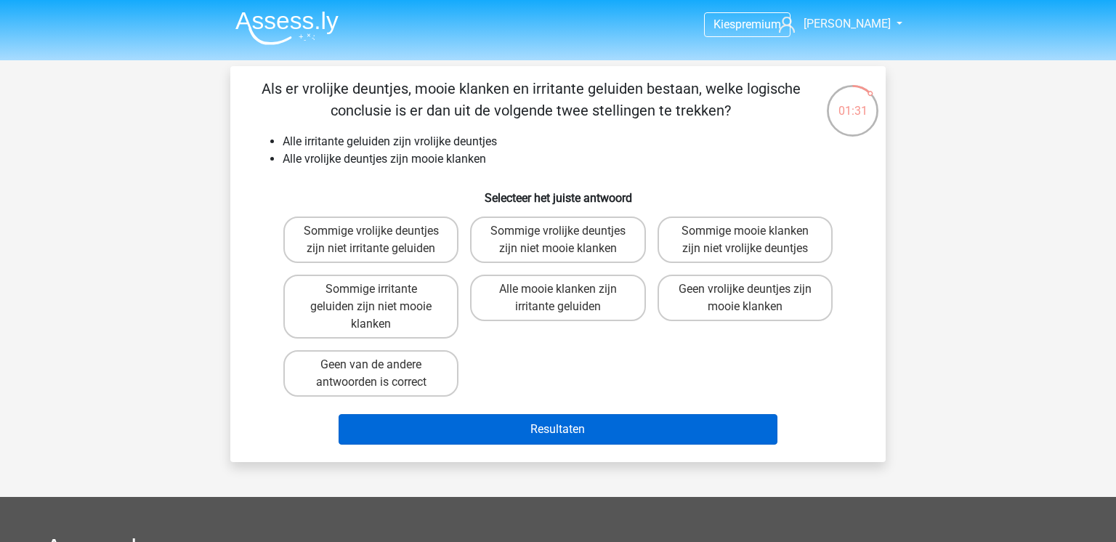
scroll to position [0, 0]
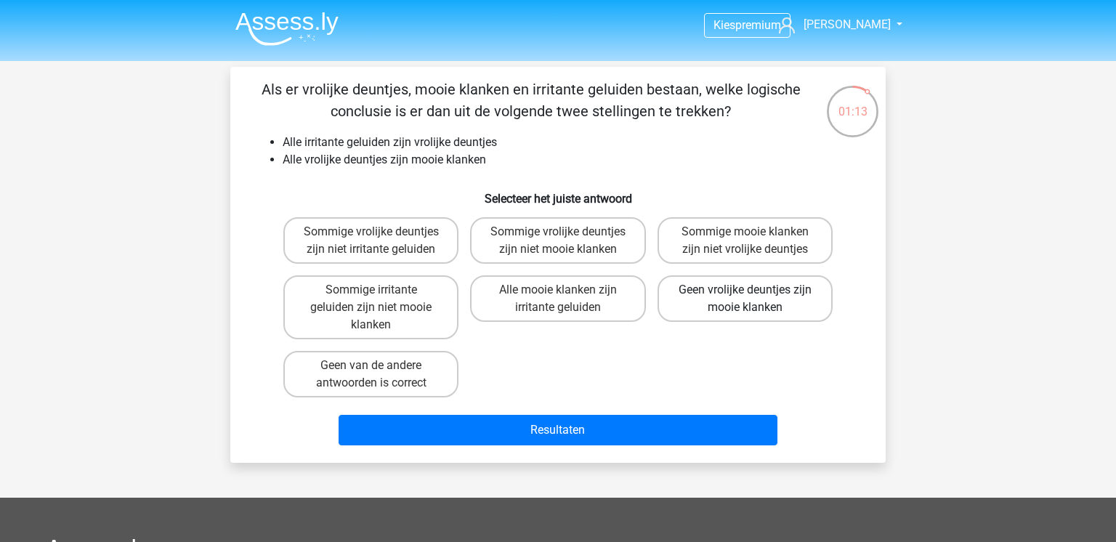
click at [716, 302] on label "Geen vrolijke deuntjes zijn mooie klanken" at bounding box center [744, 298] width 175 height 46
click at [745, 299] on input "Geen vrolijke deuntjes zijn mooie klanken" at bounding box center [749, 294] width 9 height 9
radio input "true"
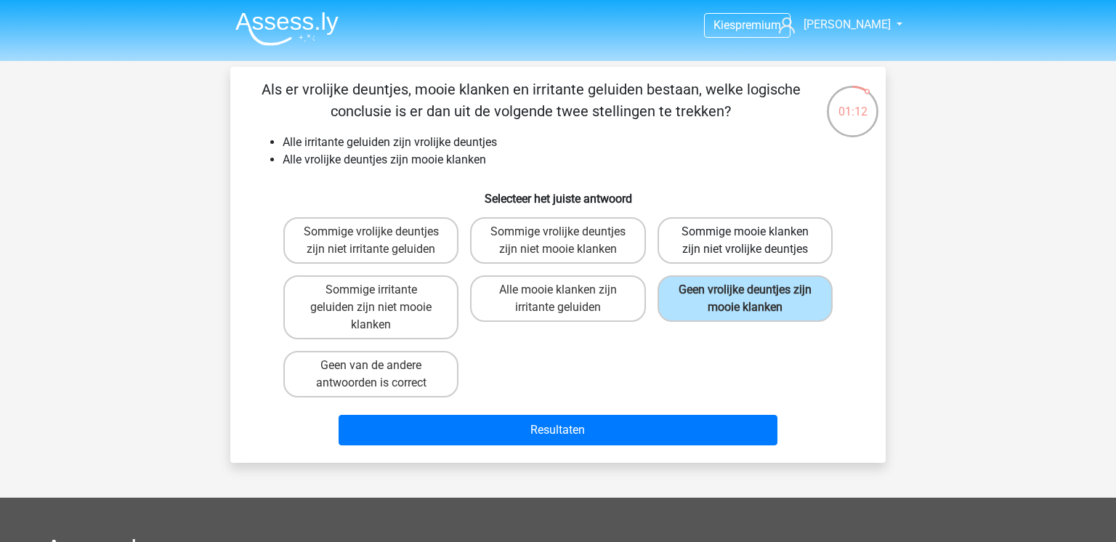
click at [733, 233] on label "Sommige mooie klanken zijn niet vrolijke deuntjes" at bounding box center [744, 240] width 175 height 46
click at [745, 233] on input "Sommige mooie klanken zijn niet vrolijke deuntjes" at bounding box center [749, 236] width 9 height 9
radio input "true"
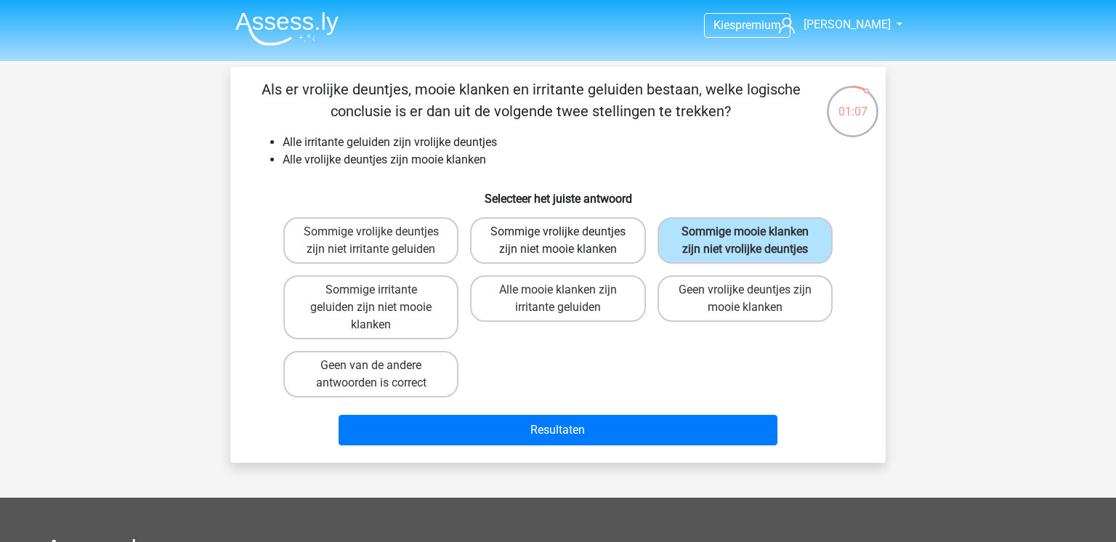
click at [606, 256] on label "Sommige vrolijke deuntjes zijn niet mooie klanken" at bounding box center [557, 240] width 175 height 46
click at [567, 241] on input "Sommige vrolijke deuntjes zijn niet mooie klanken" at bounding box center [562, 236] width 9 height 9
radio input "true"
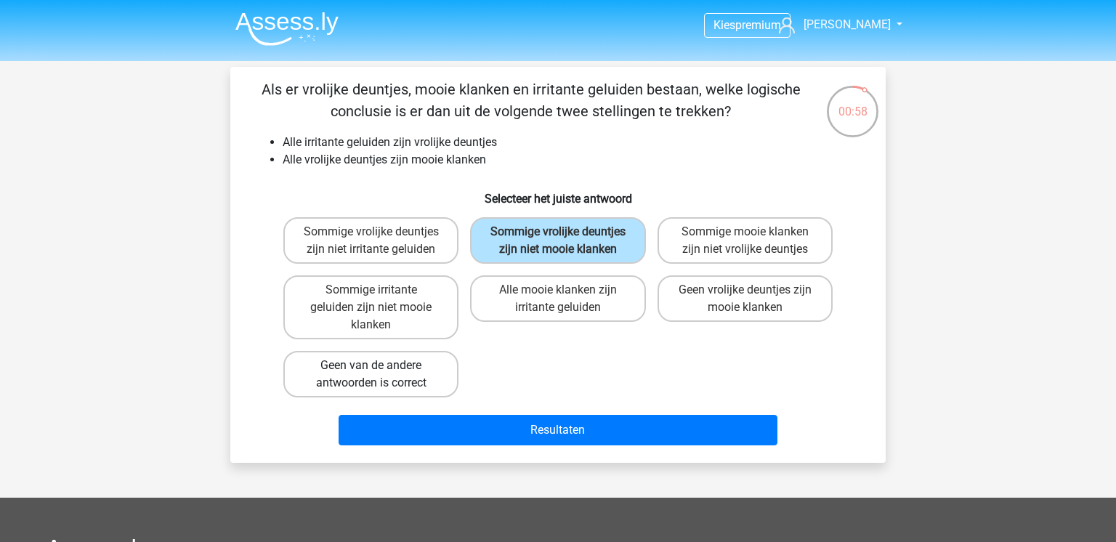
click at [360, 384] on label "Geen van de andere antwoorden is correct" at bounding box center [370, 374] width 175 height 46
click at [371, 375] on input "Geen van de andere antwoorden is correct" at bounding box center [375, 369] width 9 height 9
radio input "true"
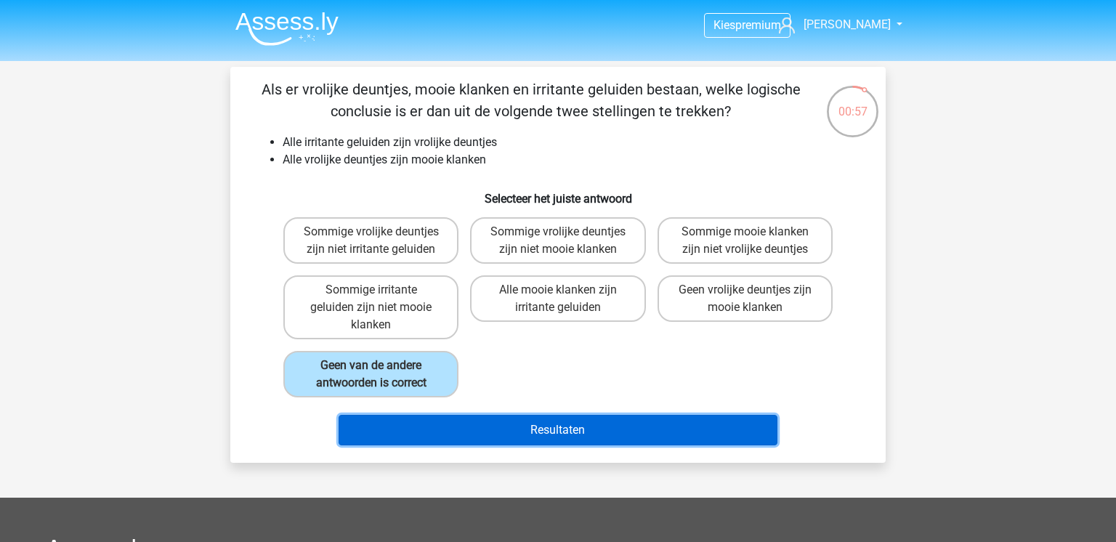
click at [561, 439] on button "Resultaten" at bounding box center [558, 430] width 439 height 31
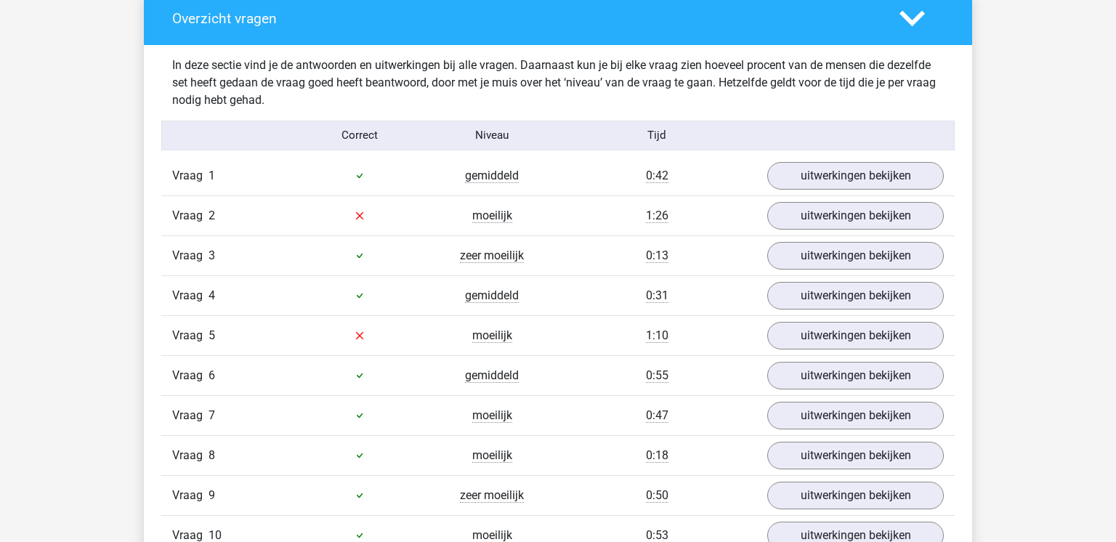
scroll to position [1549, 0]
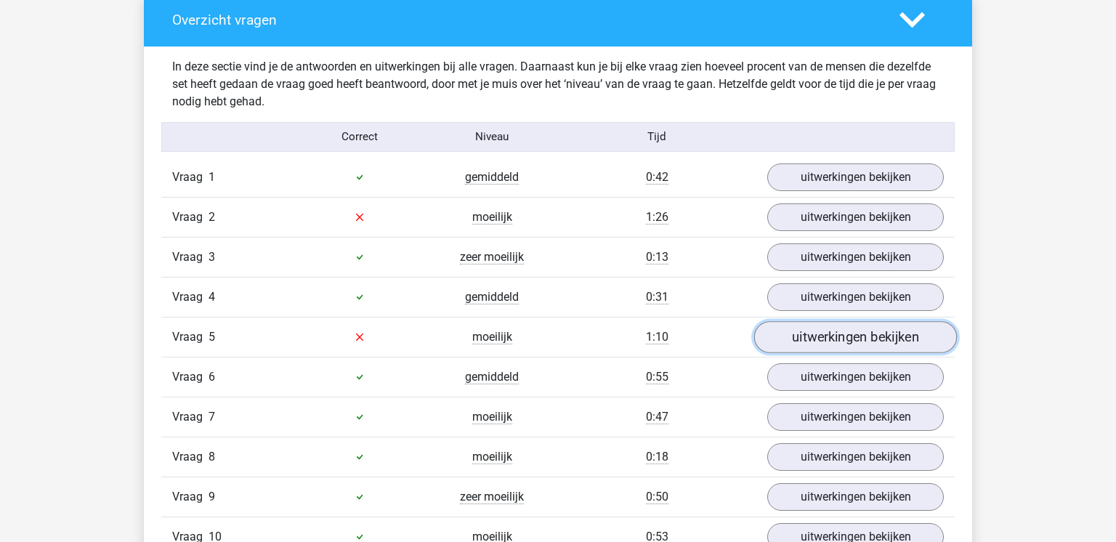
click at [829, 349] on link "uitwerkingen bekijken" at bounding box center [855, 337] width 203 height 32
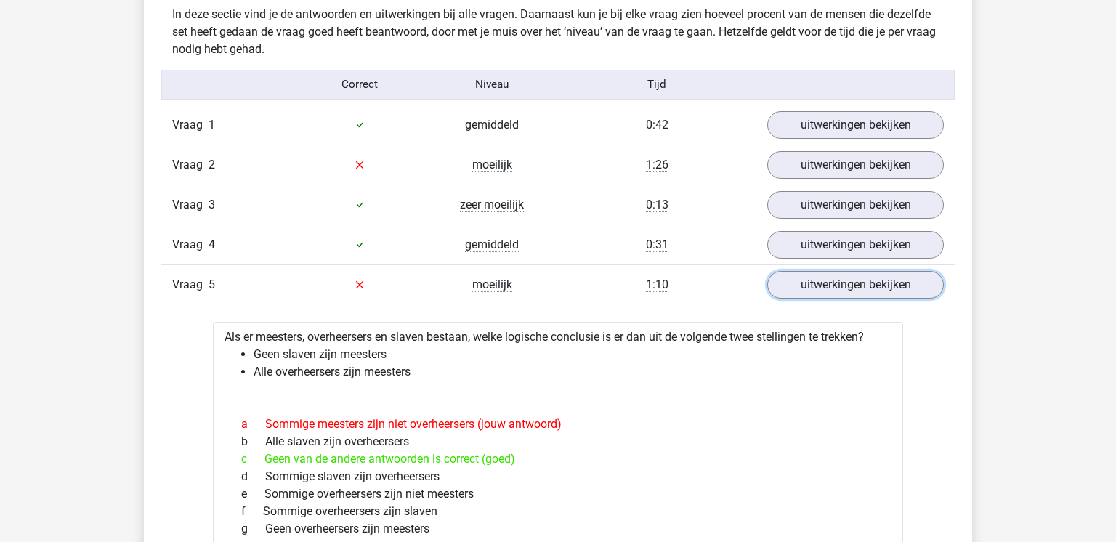
scroll to position [1600, 0]
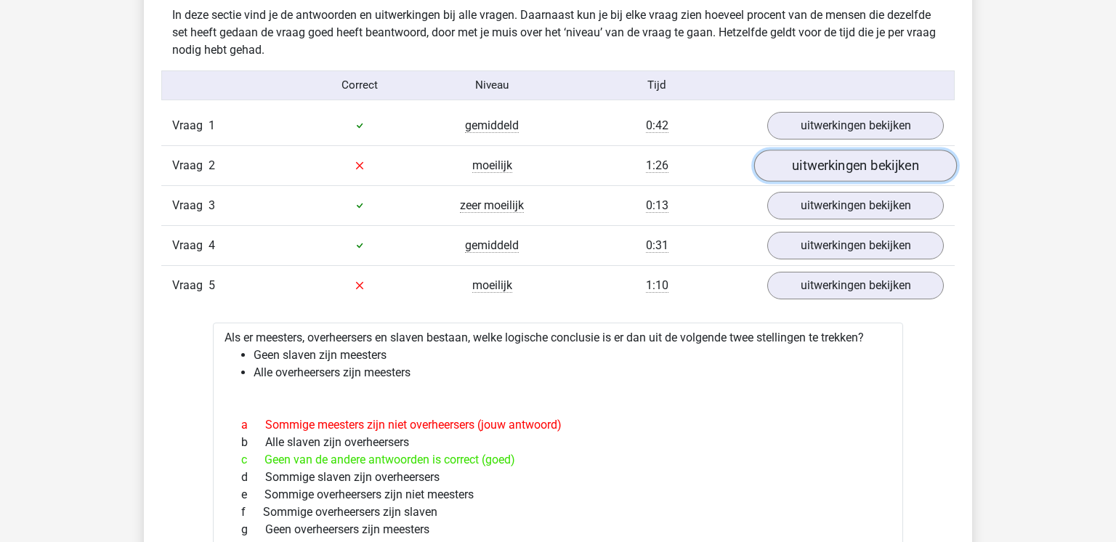
click at [838, 157] on link "uitwerkingen bekijken" at bounding box center [855, 166] width 203 height 32
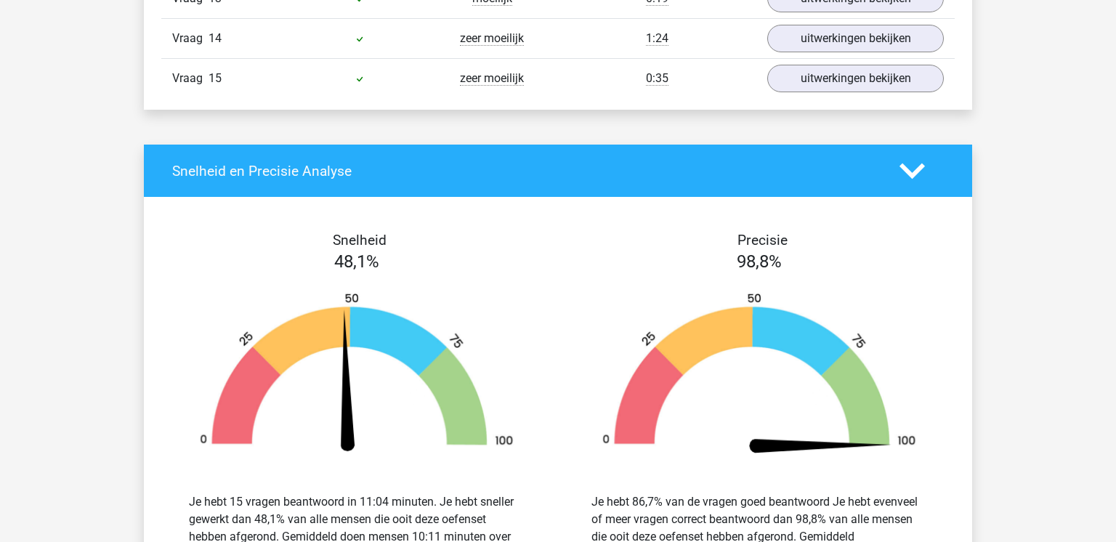
scroll to position [3327, 0]
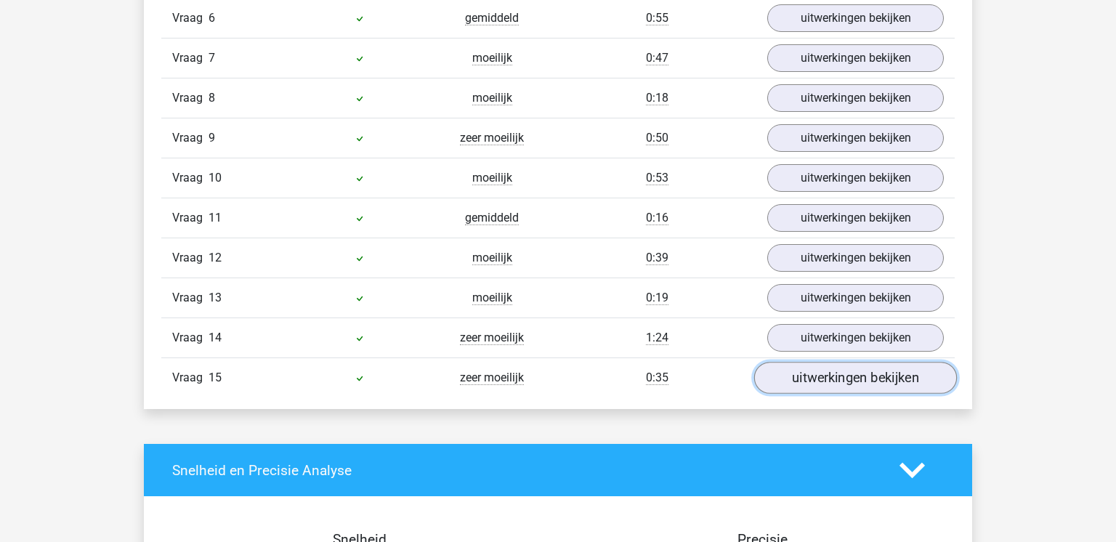
click at [808, 375] on link "uitwerkingen bekijken" at bounding box center [855, 378] width 203 height 32
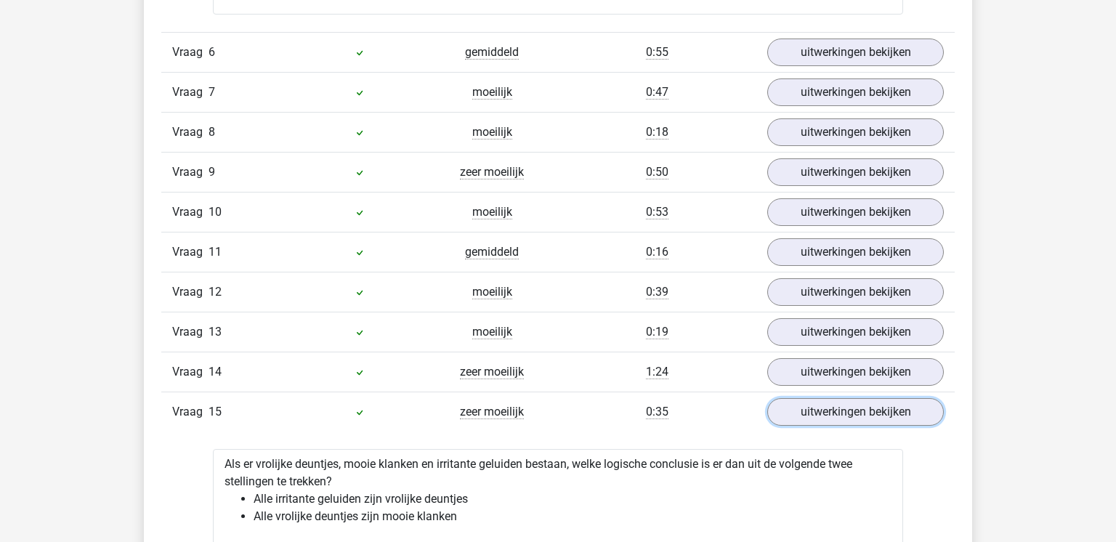
scroll to position [3283, 0]
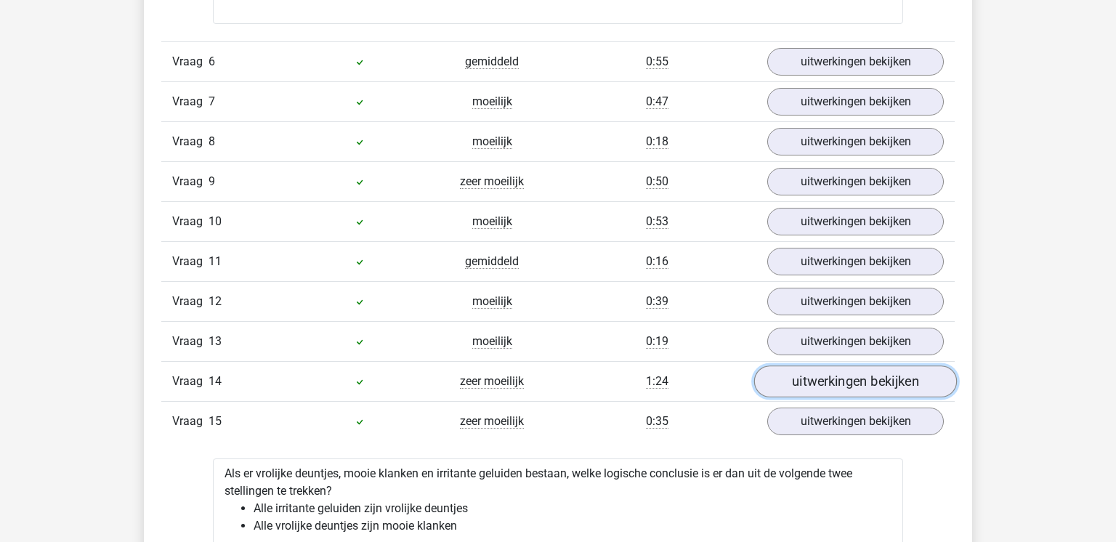
click at [824, 379] on link "uitwerkingen bekijken" at bounding box center [855, 381] width 203 height 32
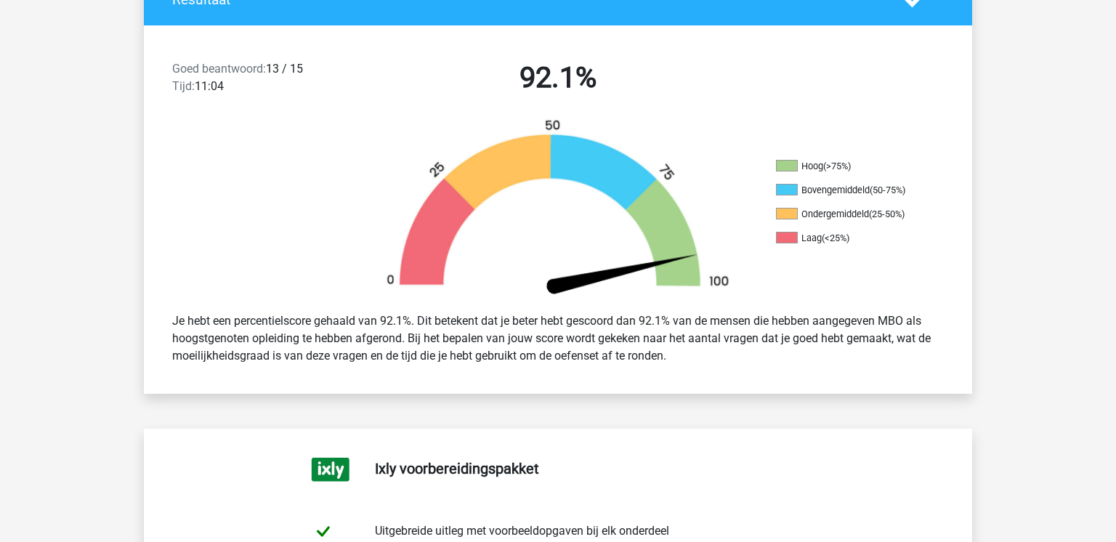
scroll to position [357, 0]
